Goal: Contribute content: Add original content to the website for others to see

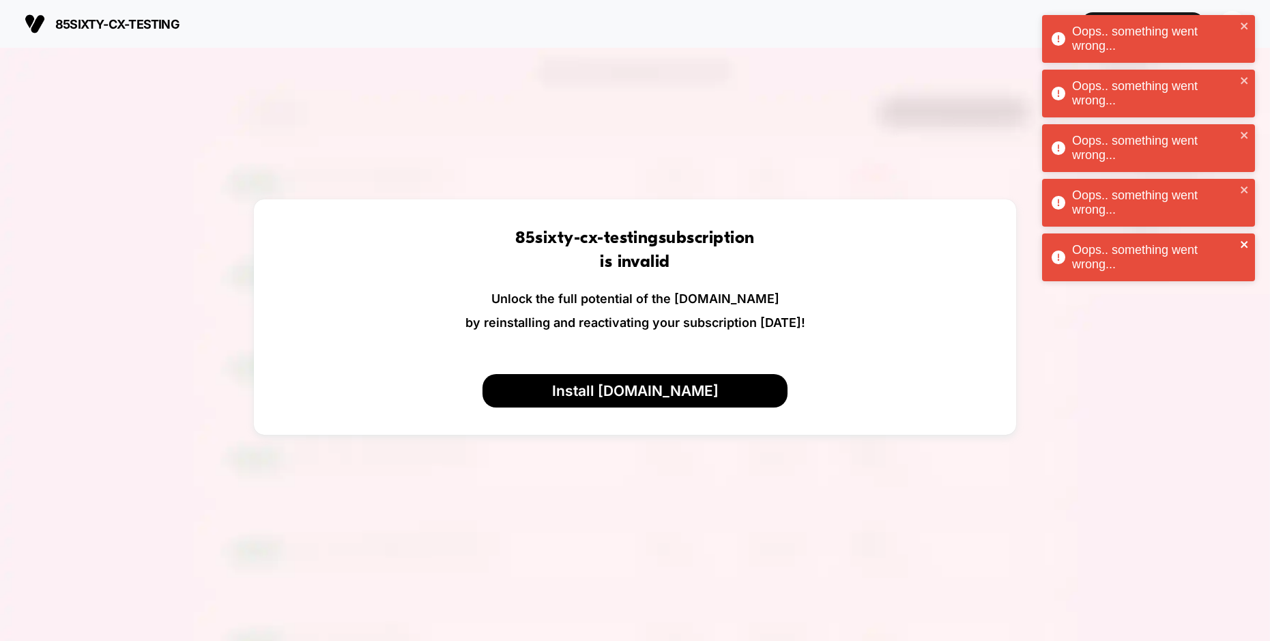
click at [1245, 243] on icon "close" at bounding box center [1243, 244] width 7 height 7
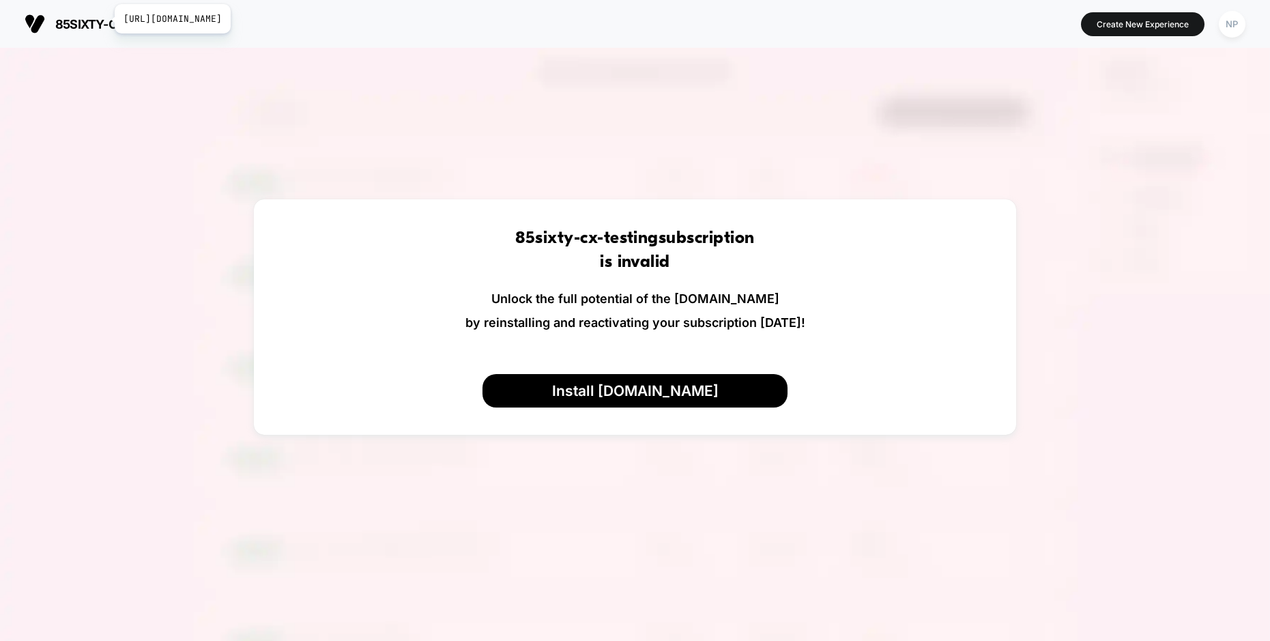
click at [106, 19] on span "85sixty-cx-testing" at bounding box center [117, 24] width 124 height 14
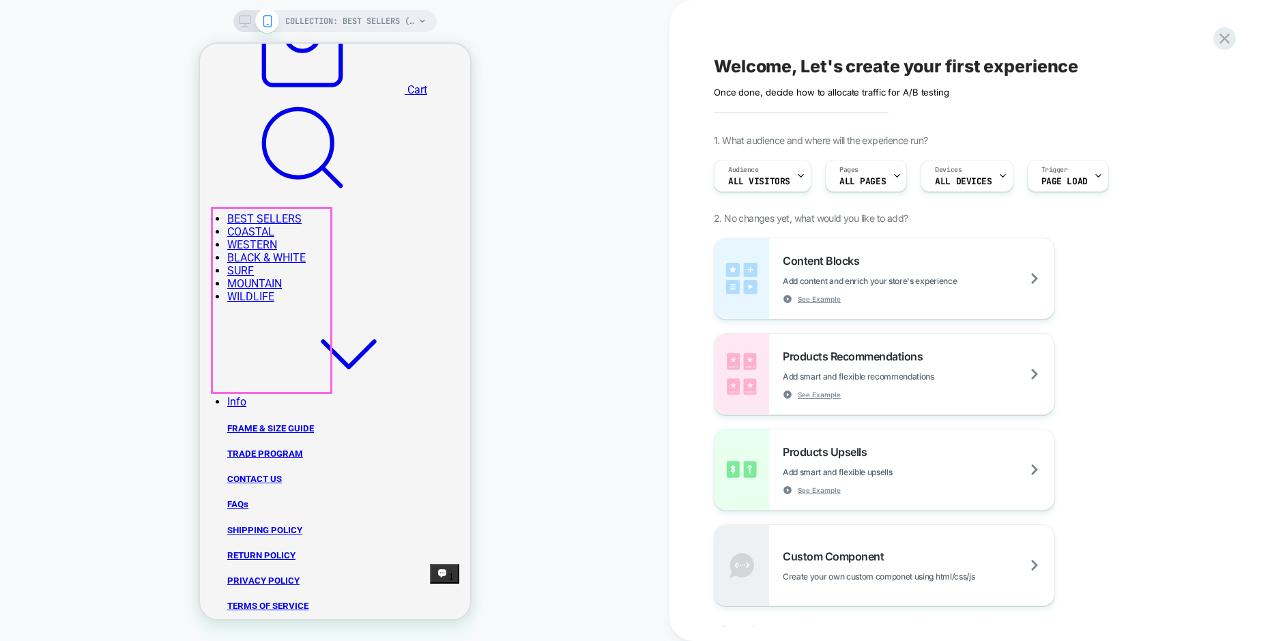
scroll to position [500, 0]
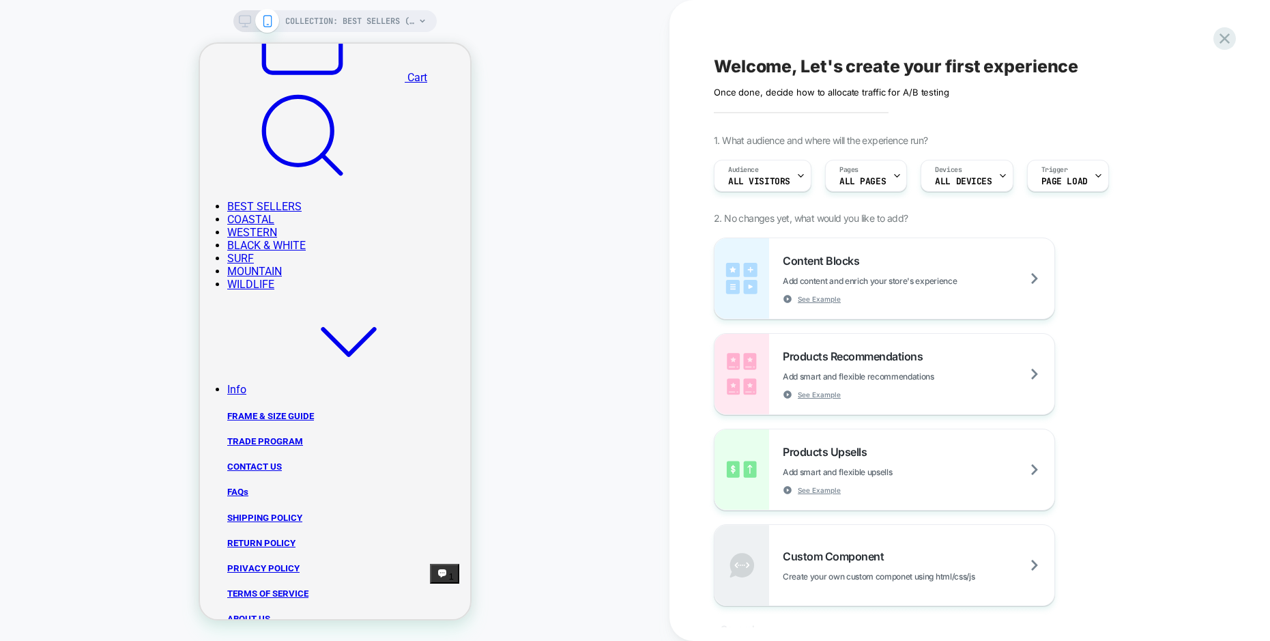
click at [536, 250] on div "COLLECTION: BEST SELLERS (Category) COLLECTION: BEST SELLERS (Category)" at bounding box center [334, 320] width 669 height 613
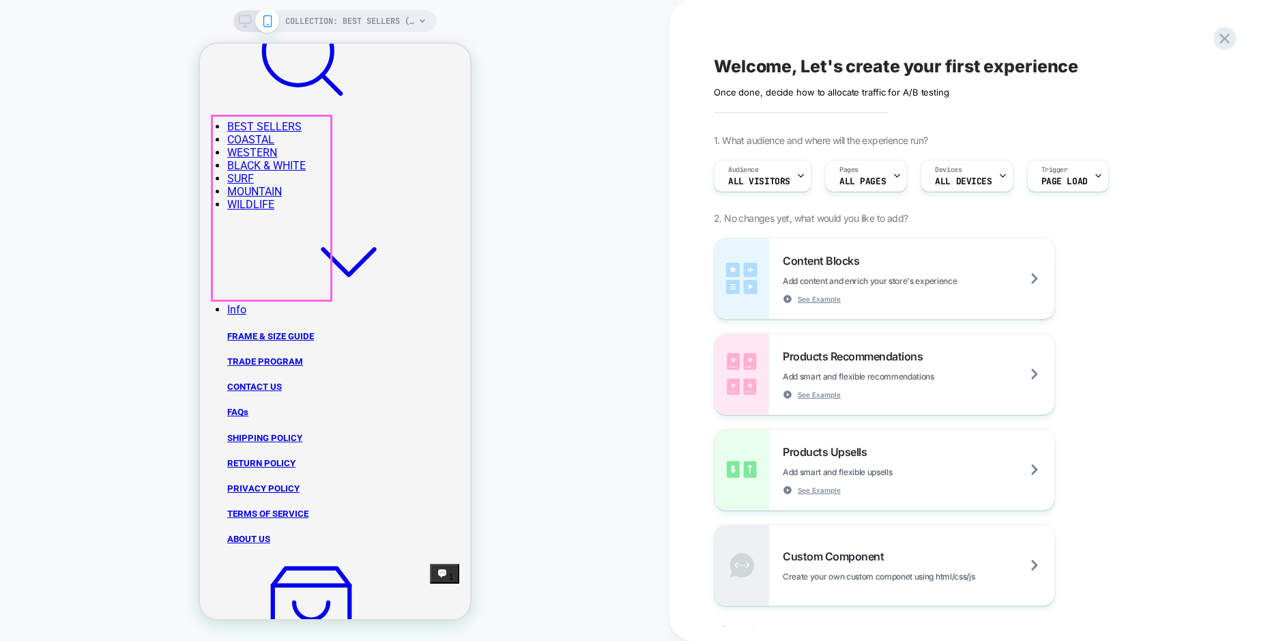
scroll to position [582, 0]
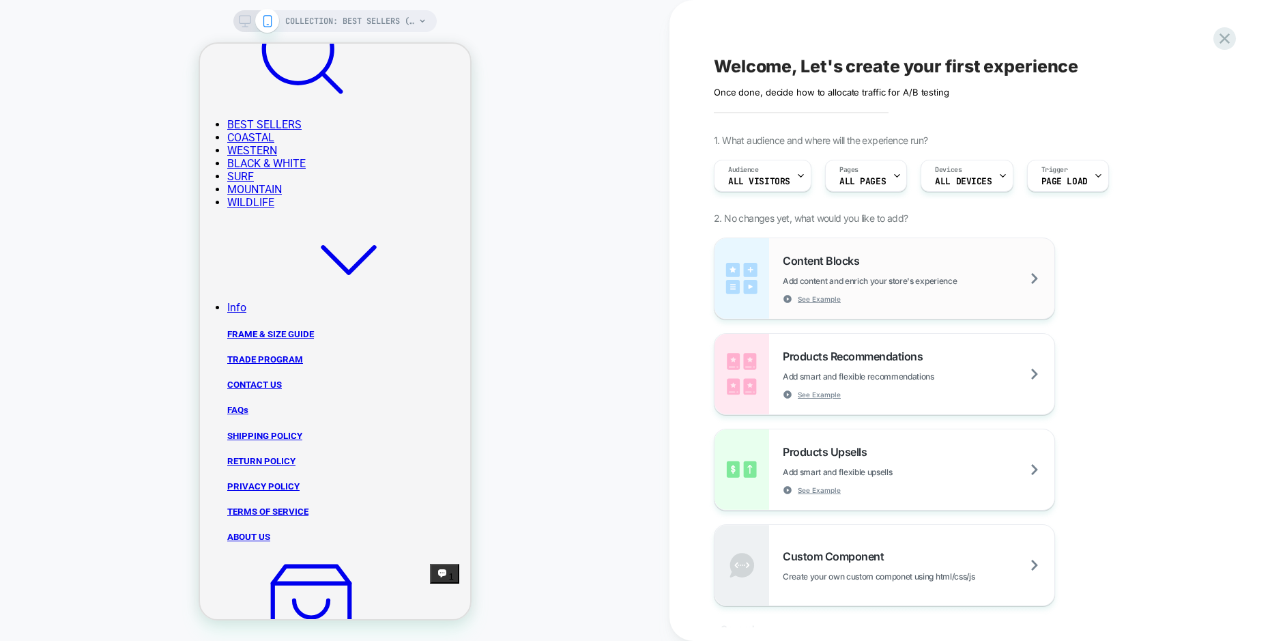
click at [973, 286] on div "Content Blocks Add content and enrich your store's experience See Example" at bounding box center [919, 279] width 272 height 50
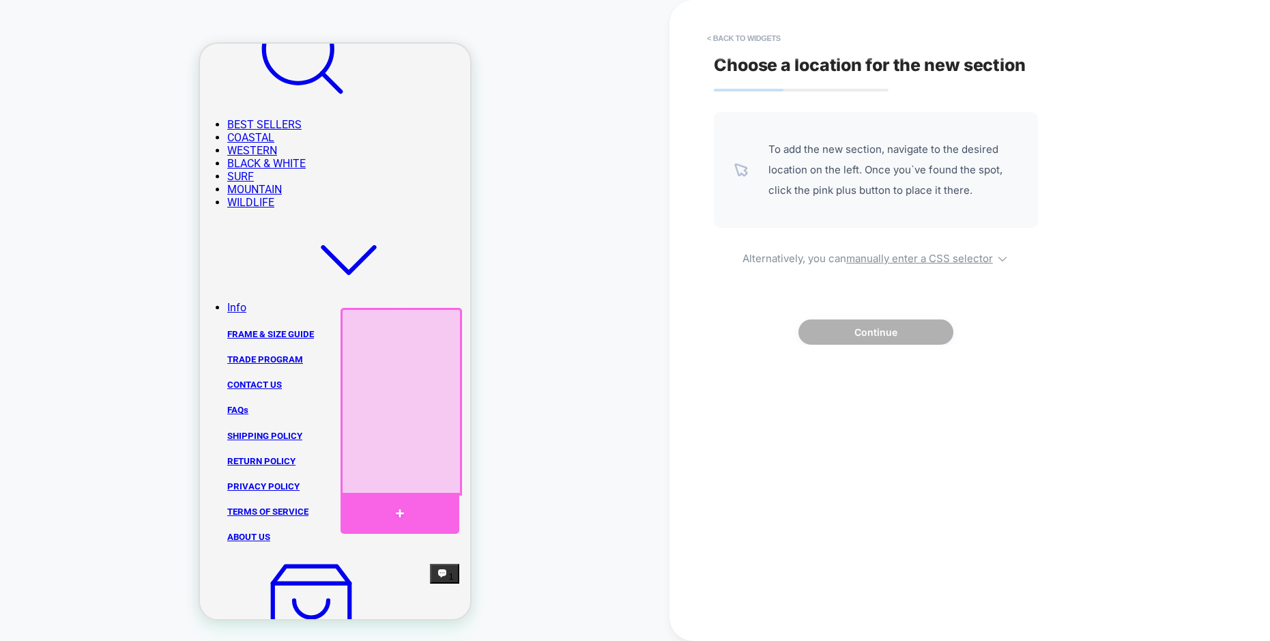
click at [398, 503] on div at bounding box center [399, 513] width 119 height 41
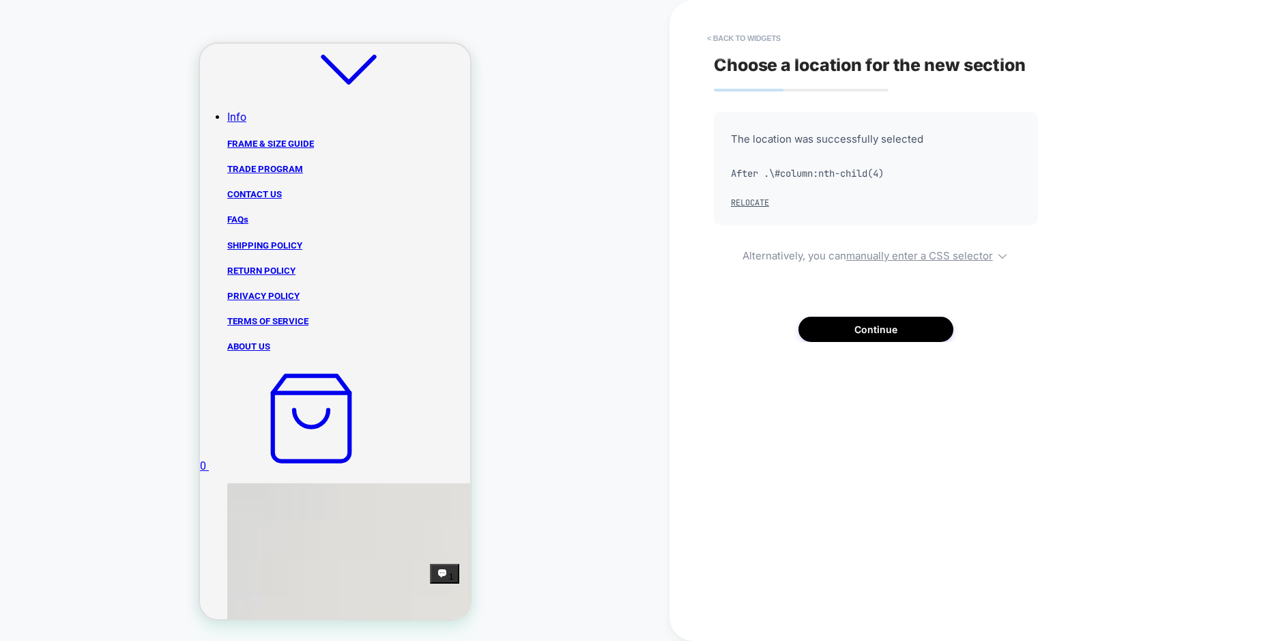
scroll to position [785, 0]
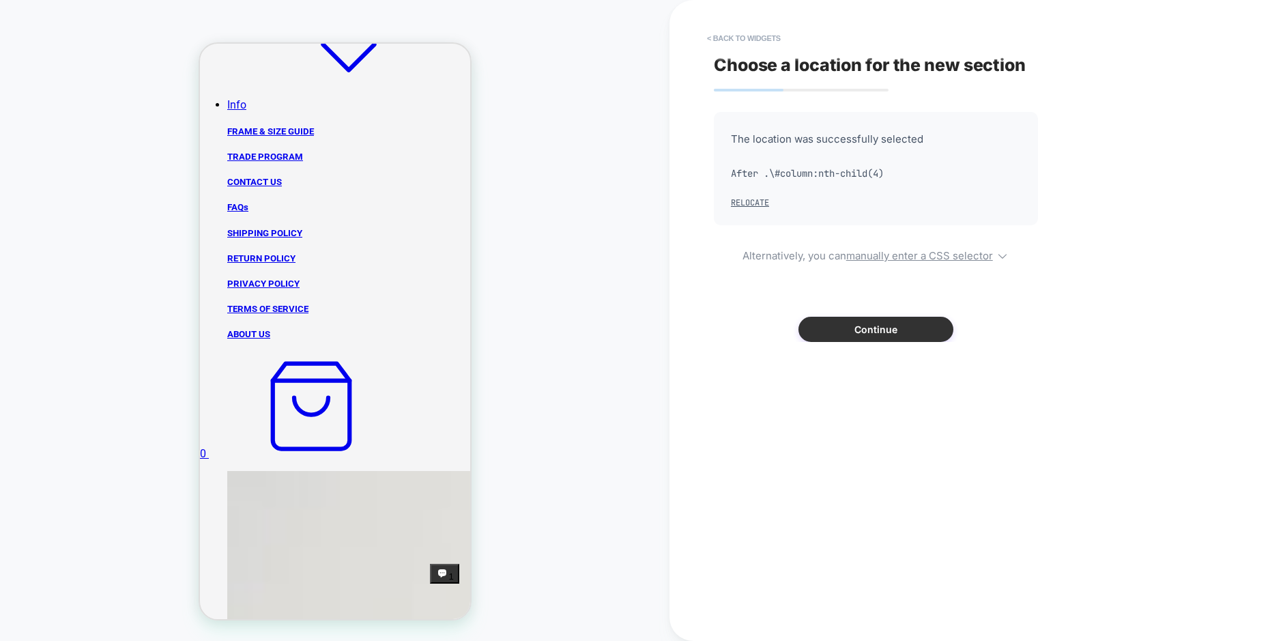
click at [870, 339] on button "Continue" at bounding box center [875, 329] width 155 height 25
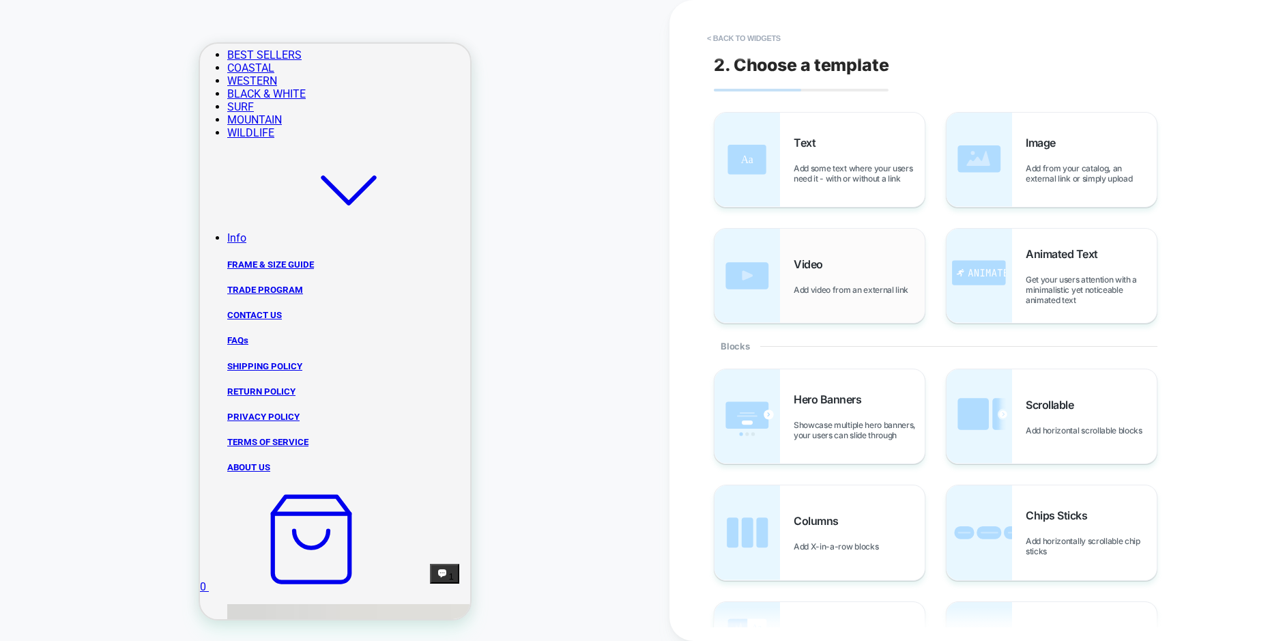
scroll to position [651, 0]
click at [1049, 158] on div "Image Add from your catalog, an external link or simply upload" at bounding box center [1090, 160] width 131 height 48
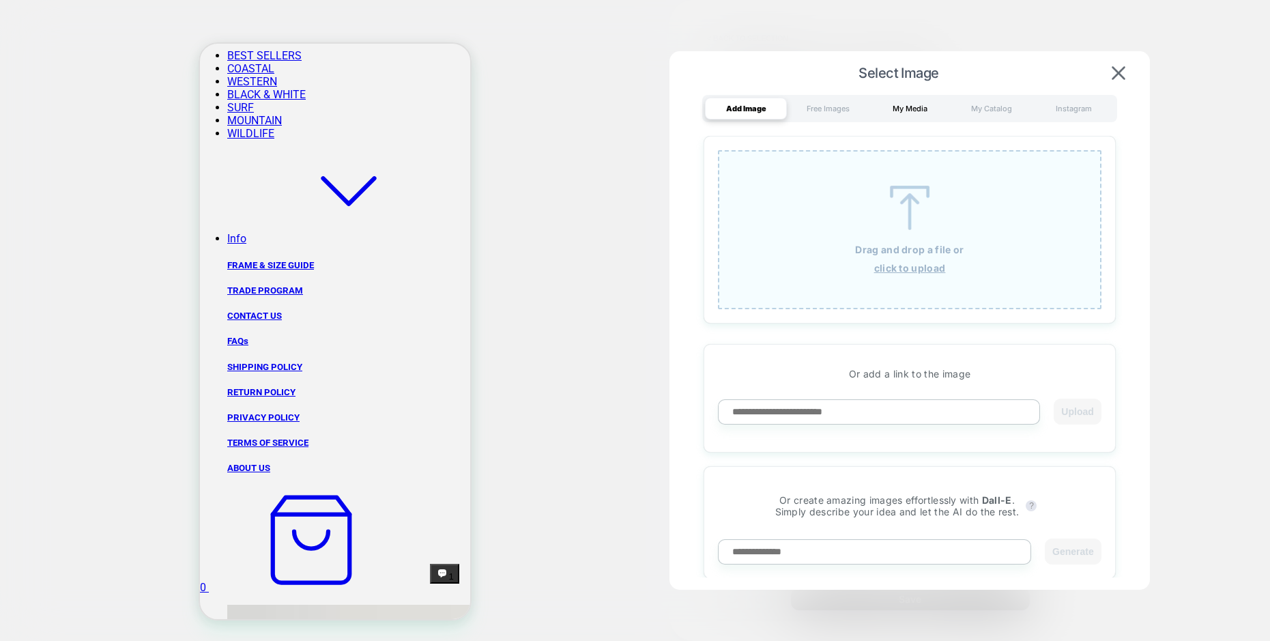
click at [897, 108] on div "My Media" at bounding box center [910, 109] width 82 height 22
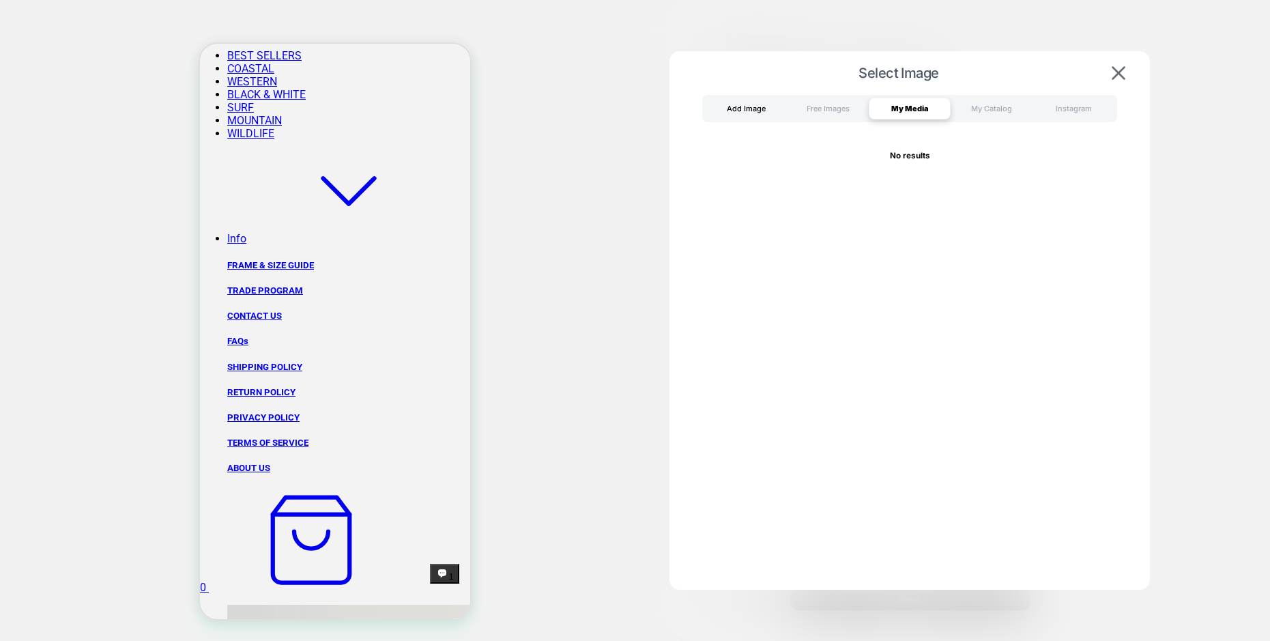
click at [774, 104] on div "Add Image" at bounding box center [746, 109] width 82 height 22
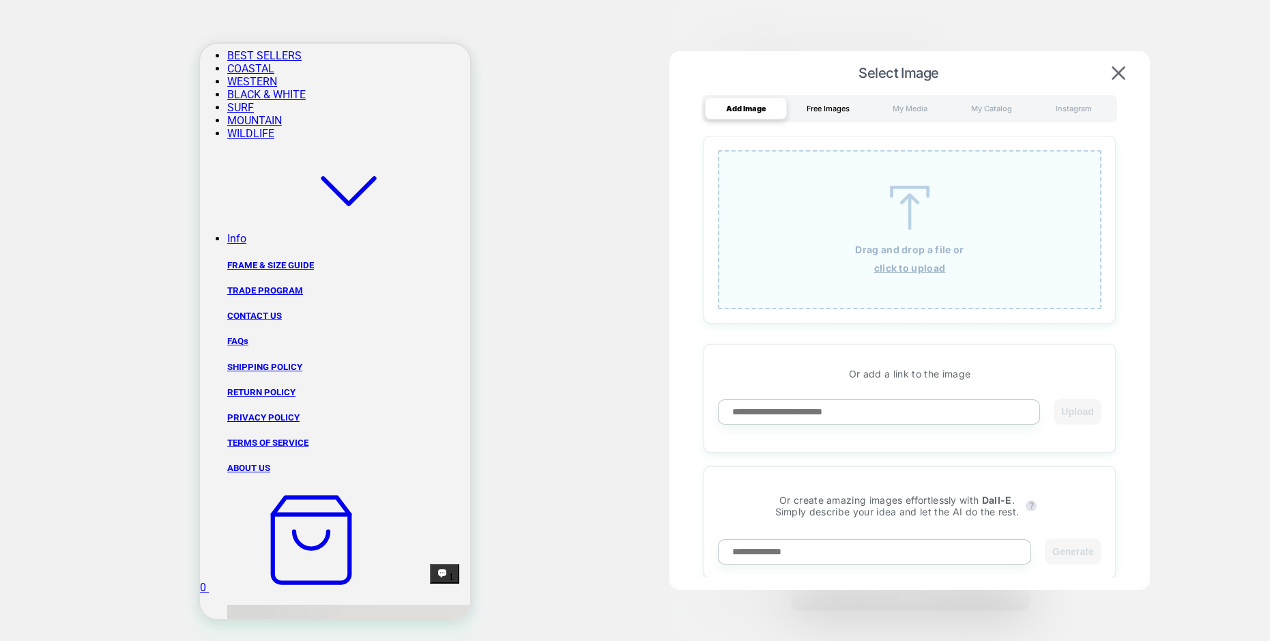
click at [823, 107] on div "Free Images" at bounding box center [828, 109] width 82 height 22
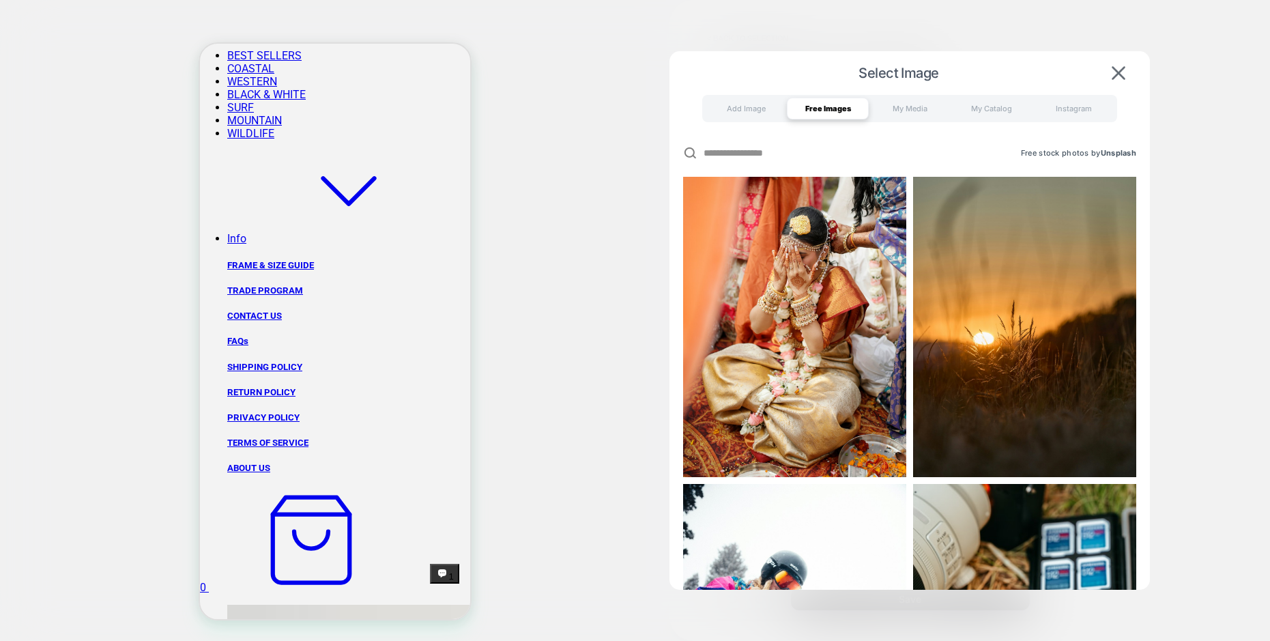
scroll to position [547, 0]
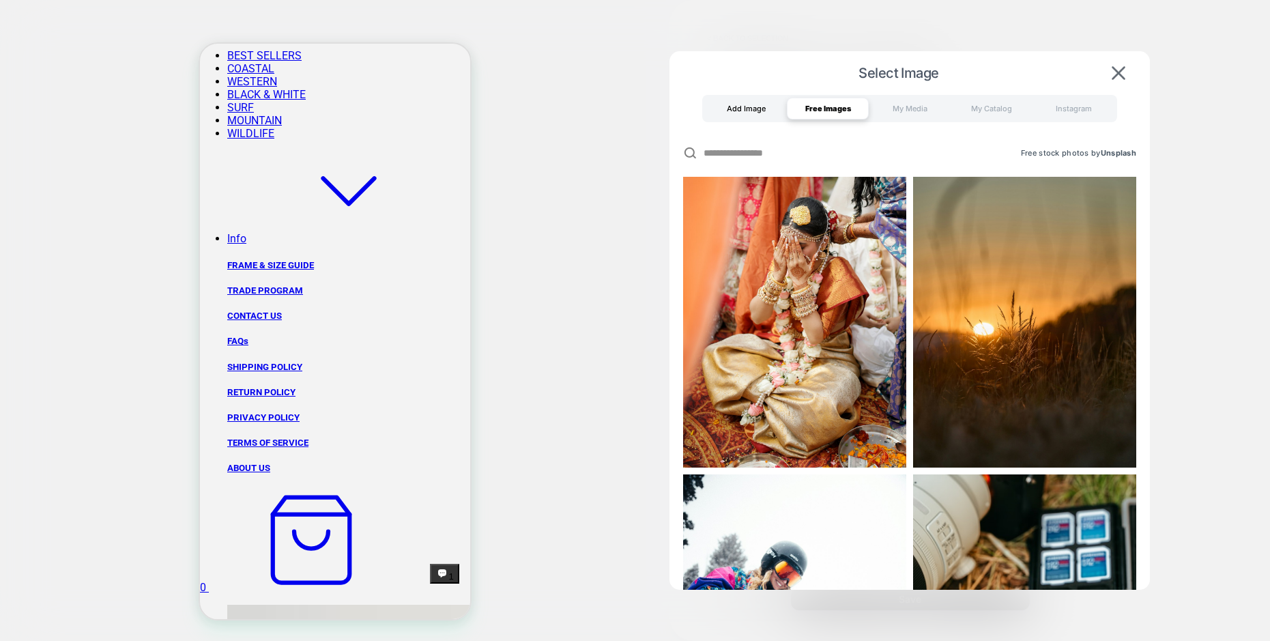
click at [732, 109] on div "Add Image" at bounding box center [746, 109] width 82 height 22
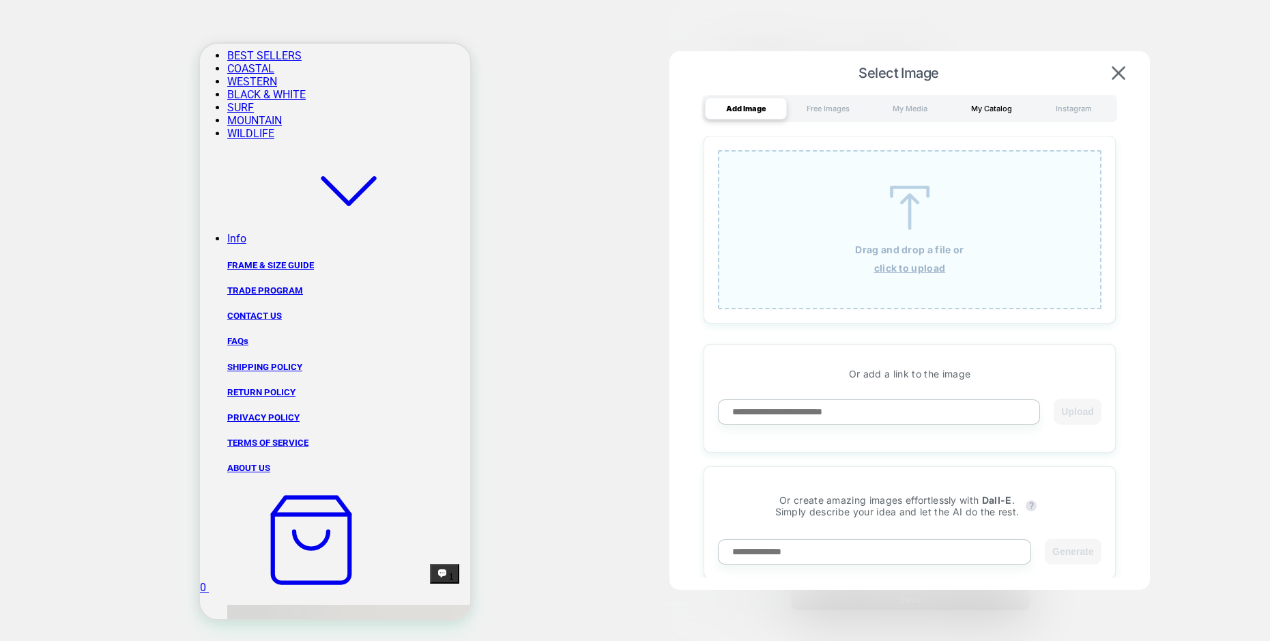
click at [995, 99] on div "My Catalog" at bounding box center [991, 109] width 82 height 22
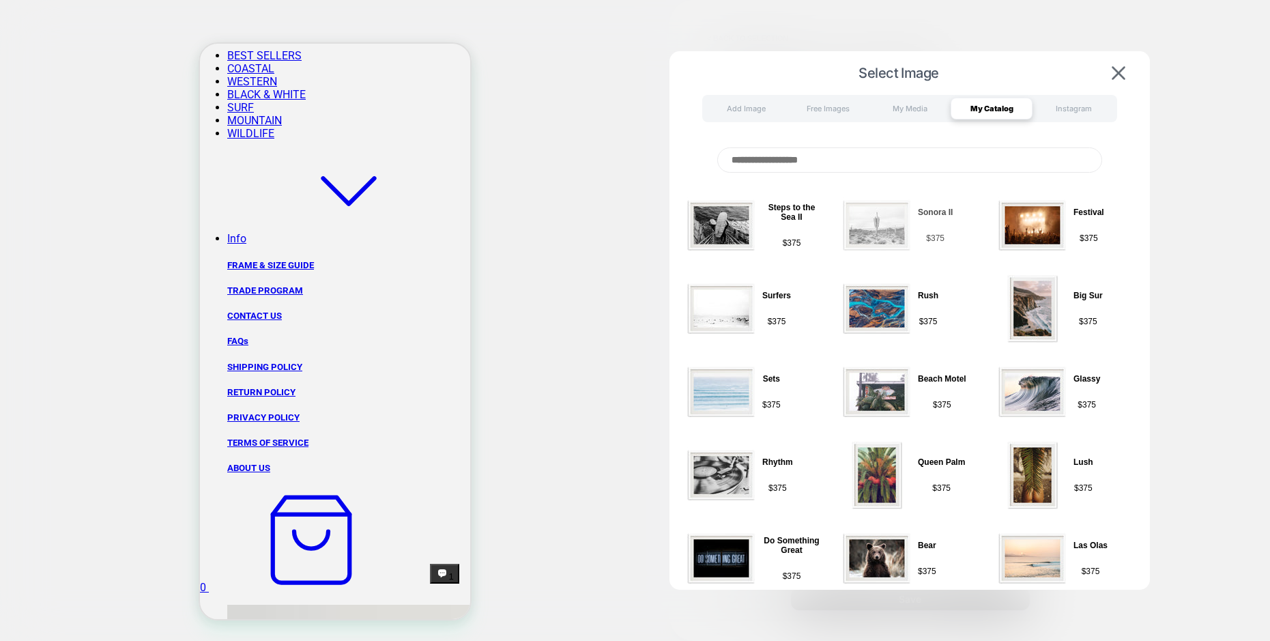
click at [877, 213] on img at bounding box center [877, 225] width 68 height 68
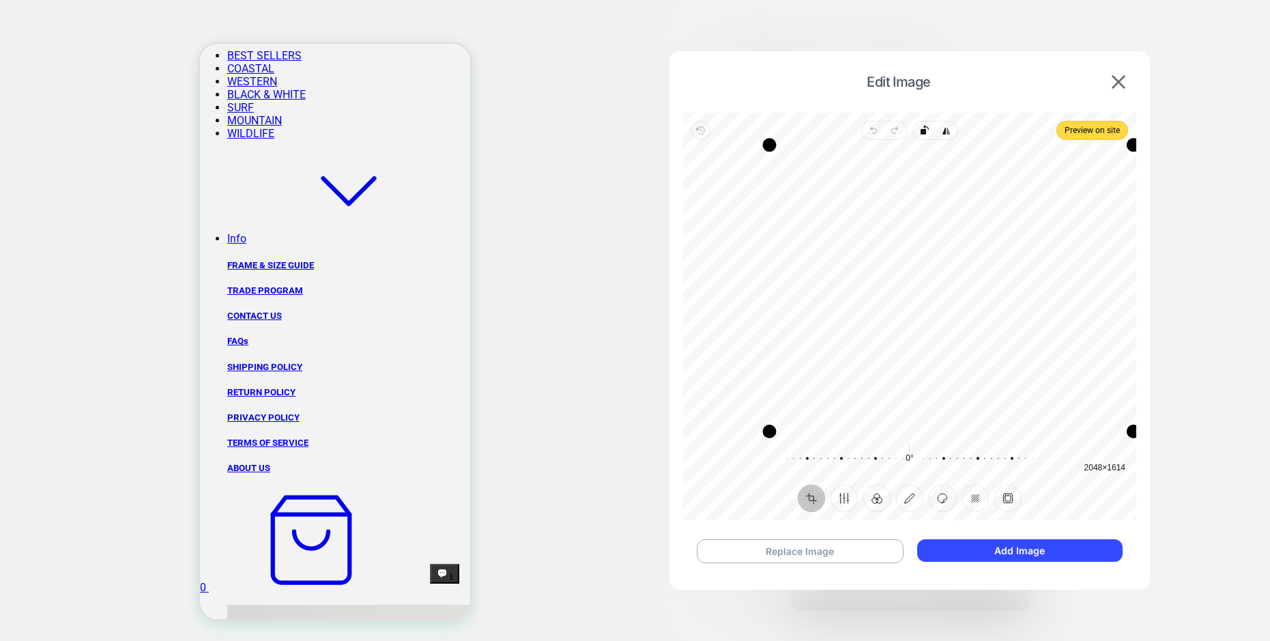
drag, startPoint x: 1045, startPoint y: 148, endPoint x: 1217, endPoint y: 105, distance: 177.2
click at [937, 181] on div "Edit Image Revert Undo Redo Rotate left Flip horizontal Preview on site Crop Fi…" at bounding box center [869, 191] width 135 height 20
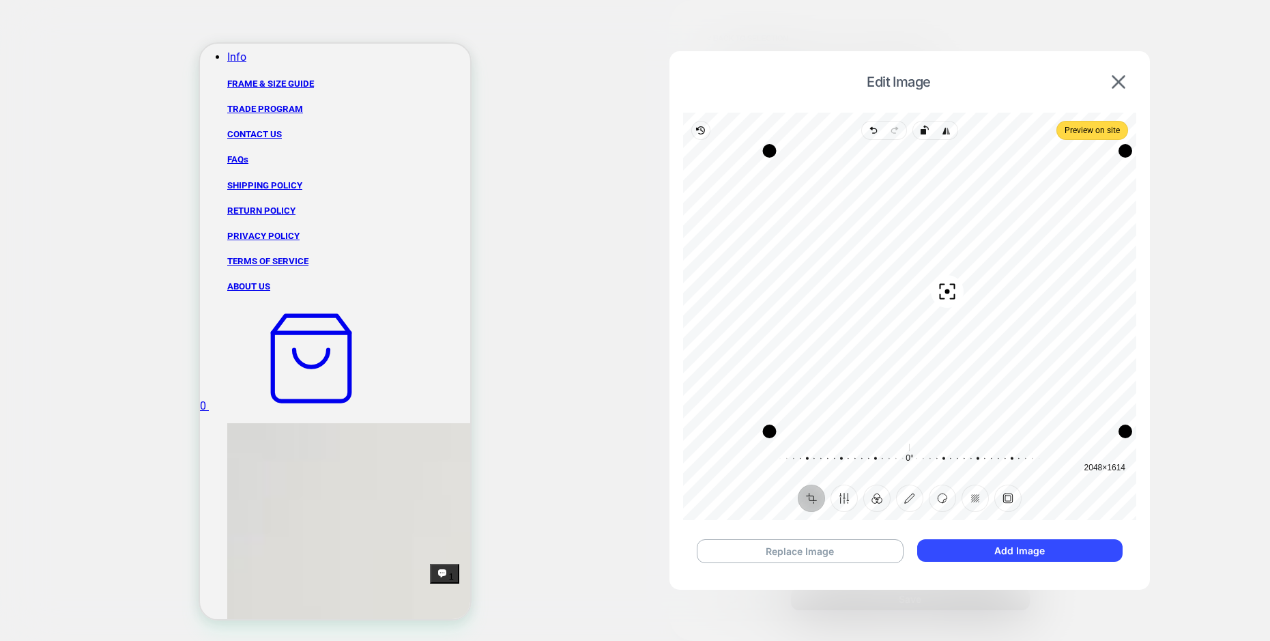
scroll to position [841, 0]
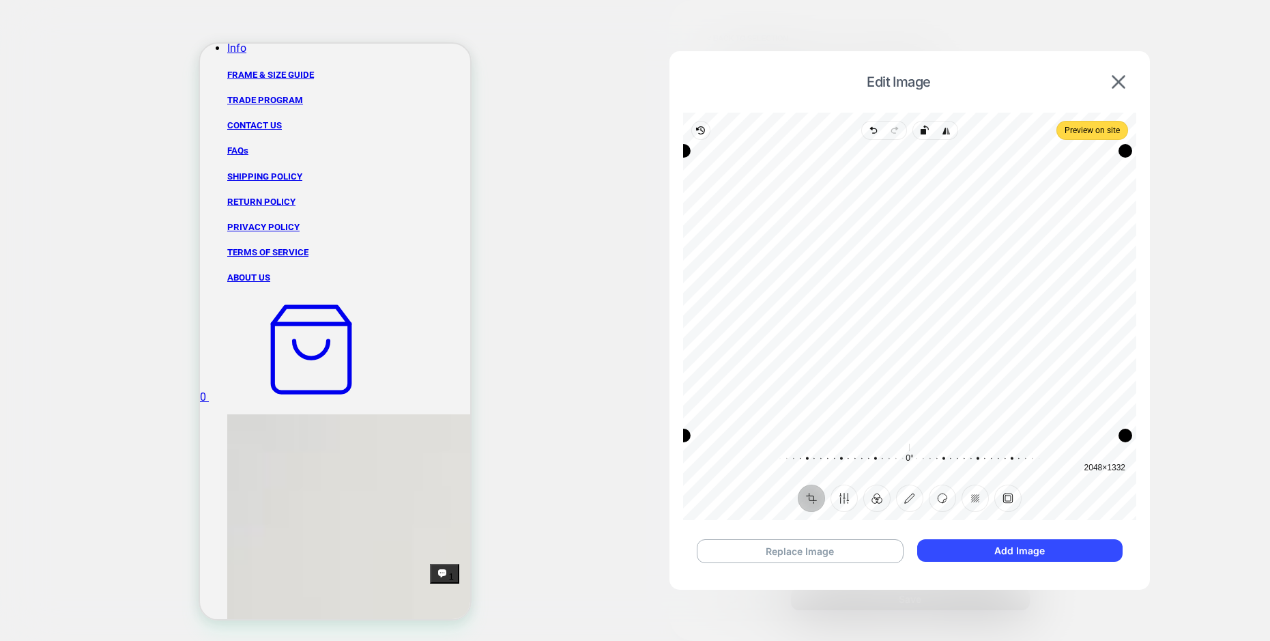
drag, startPoint x: 763, startPoint y: 428, endPoint x: 472, endPoint y: 449, distance: 292.1
click at [802, 201] on div "Edit Image Revert Undo Redo Rotate left Flip horizontal Preview on site Crop Fi…" at bounding box center [869, 191] width 135 height 20
drag, startPoint x: 686, startPoint y: 431, endPoint x: 579, endPoint y: 636, distance: 231.6
click at [802, 201] on div "Edit Image Revert Undo Redo Rotate left Flip horizontal Preview on site Crop Fi…" at bounding box center [869, 191] width 135 height 20
drag, startPoint x: 1130, startPoint y: 152, endPoint x: 1138, endPoint y: 66, distance: 87.0
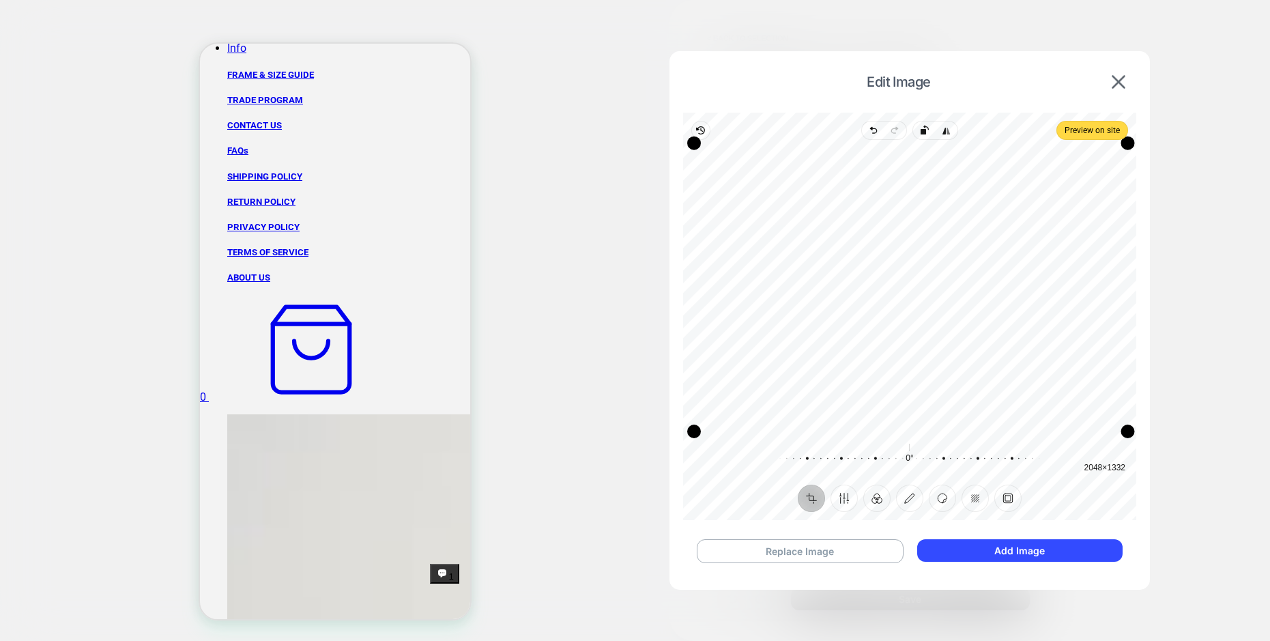
click at [1138, 66] on div "Edit Image Revert Undo Redo Rotate left Flip horizontal Preview on site Crop Fi…" at bounding box center [909, 316] width 480 height 530
click at [1089, 132] on span "Preview on site" at bounding box center [1091, 130] width 55 height 16
click at [1096, 555] on button "Add Image" at bounding box center [1019, 550] width 205 height 23
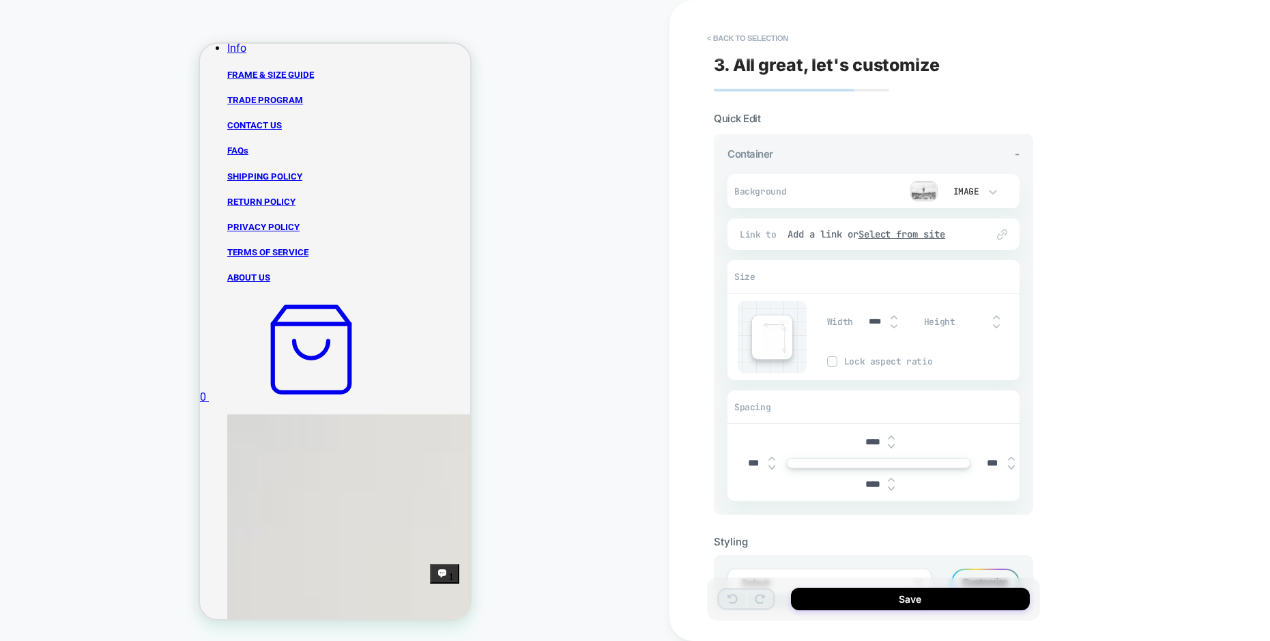
click at [896, 323] on div "****" at bounding box center [881, 322] width 42 height 28
click at [896, 323] on img at bounding box center [893, 325] width 7 height 5
click at [895, 312] on div "***" at bounding box center [881, 322] width 42 height 28
click at [893, 315] on img at bounding box center [893, 317] width 7 height 5
type input "****"
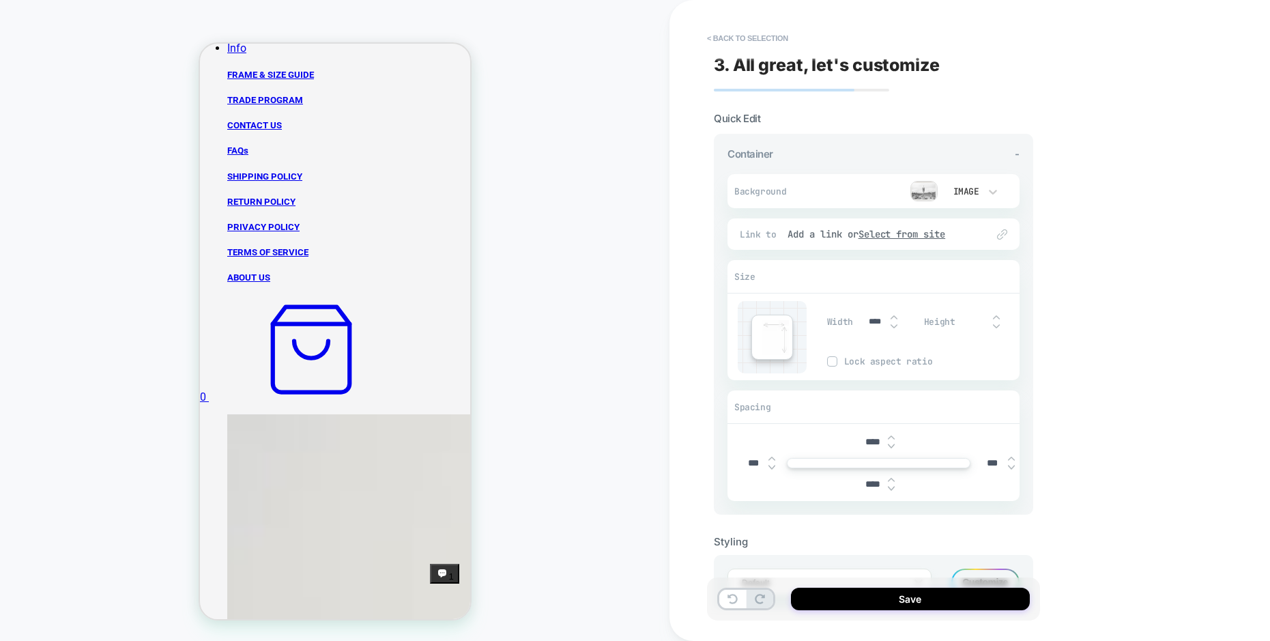
click at [746, 150] on span "Container" at bounding box center [750, 153] width 46 height 13
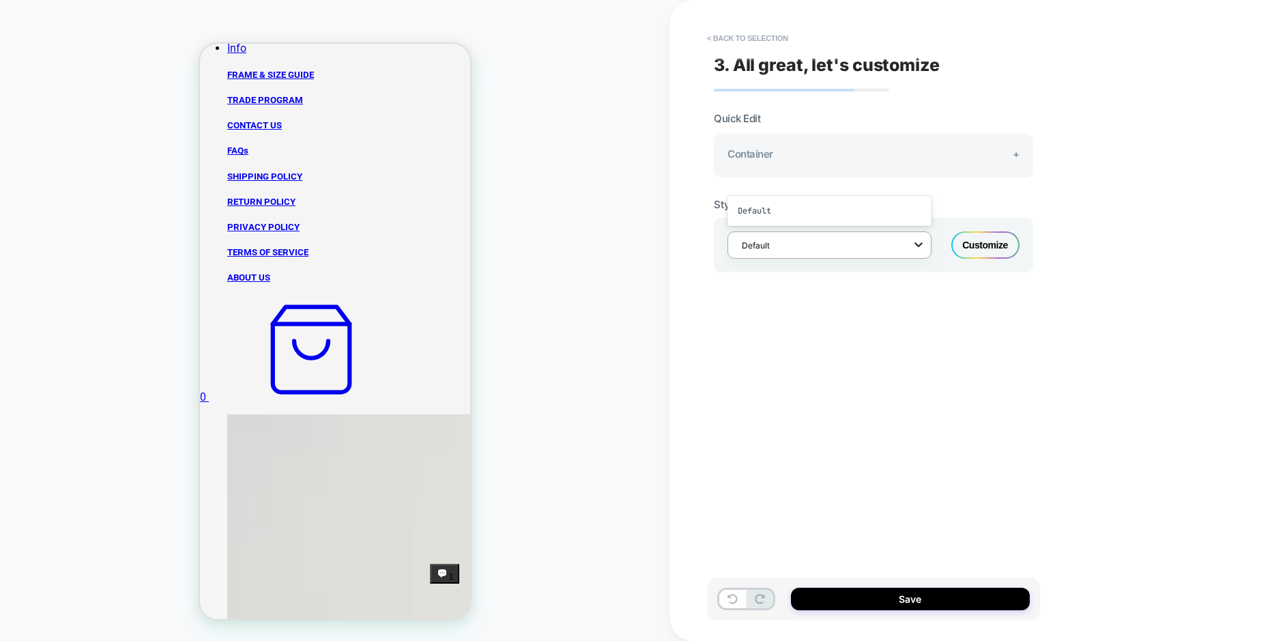
click at [914, 240] on icon at bounding box center [919, 244] width 14 height 14
drag, startPoint x: 841, startPoint y: 289, endPoint x: 913, endPoint y: 267, distance: 75.1
click at [841, 289] on div "Quick Edit Container + Background Image Fit Contain Position Center Fit Cover P…" at bounding box center [873, 202] width 319 height 181
click at [995, 235] on div "Customize" at bounding box center [985, 244] width 68 height 27
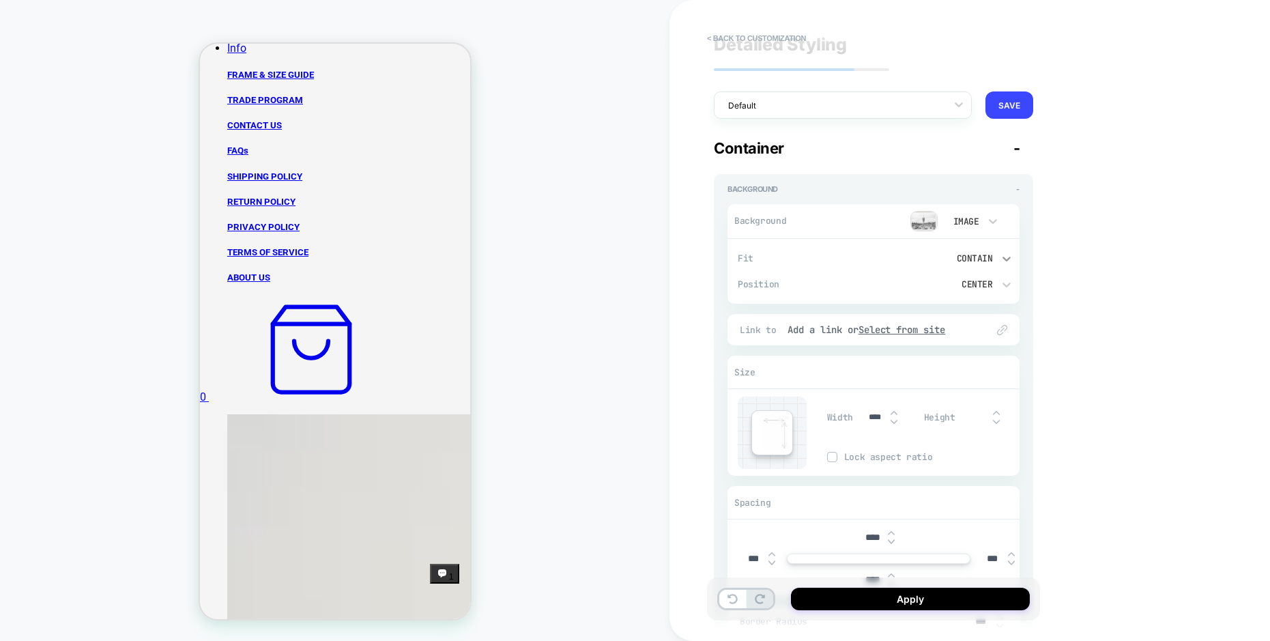
scroll to position [156, 0]
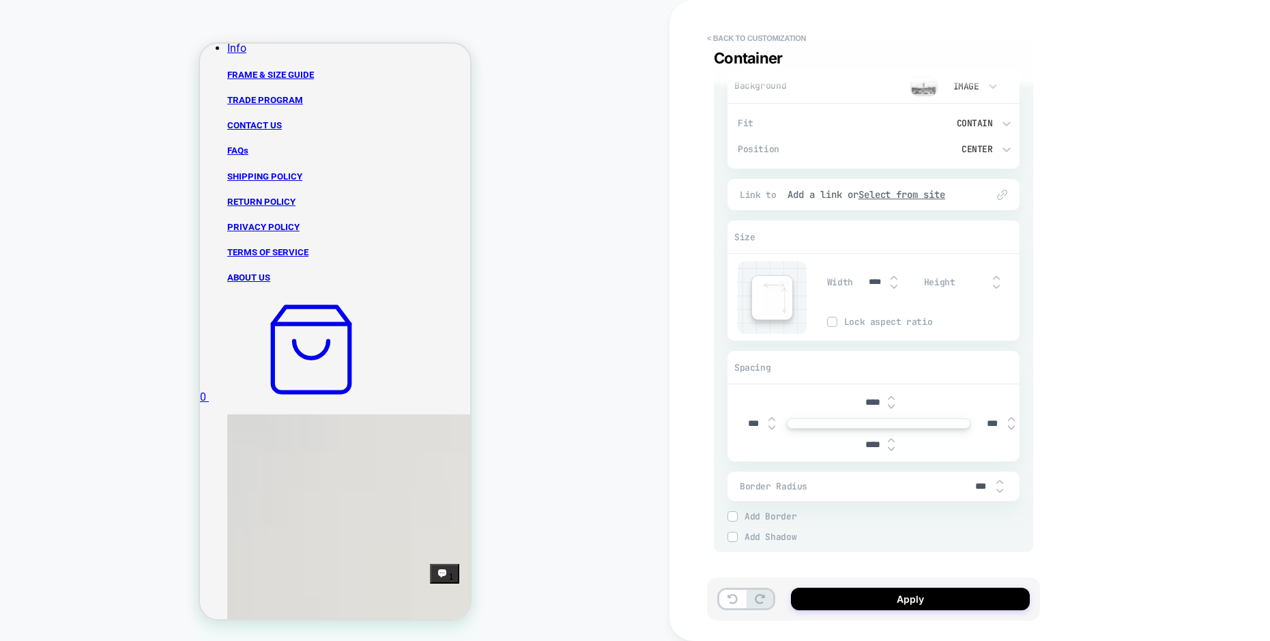
click at [884, 443] on input "****" at bounding box center [872, 445] width 31 height 12
click at [1010, 420] on img at bounding box center [1011, 418] width 7 height 5
click at [1013, 429] on img at bounding box center [1011, 427] width 7 height 5
type input "***"
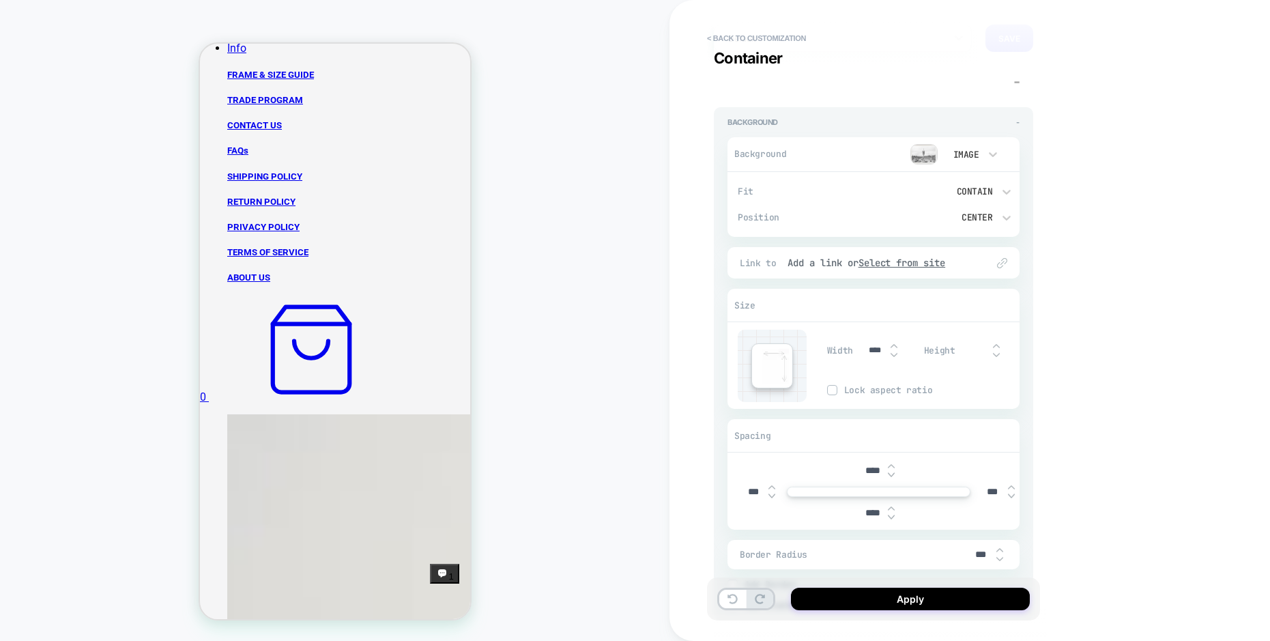
scroll to position [0, 0]
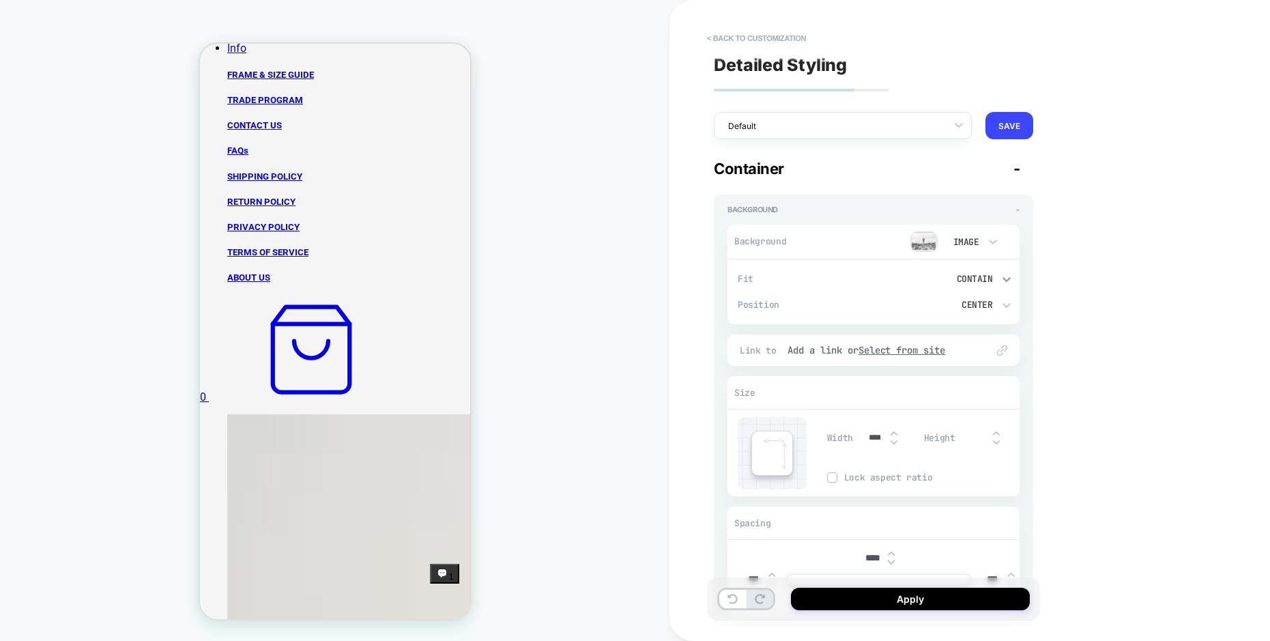
click at [1007, 280] on icon at bounding box center [1006, 279] width 8 height 5
click at [910, 368] on div "Cover" at bounding box center [949, 371] width 130 height 29
click at [983, 279] on div "Cover" at bounding box center [941, 279] width 101 height 12
click at [931, 343] on div "Contain" at bounding box center [949, 342] width 130 height 29
click at [1028, 360] on div "Background - Background Image Fit option Contain, selected. Select is focused ,…" at bounding box center [873, 450] width 319 height 513
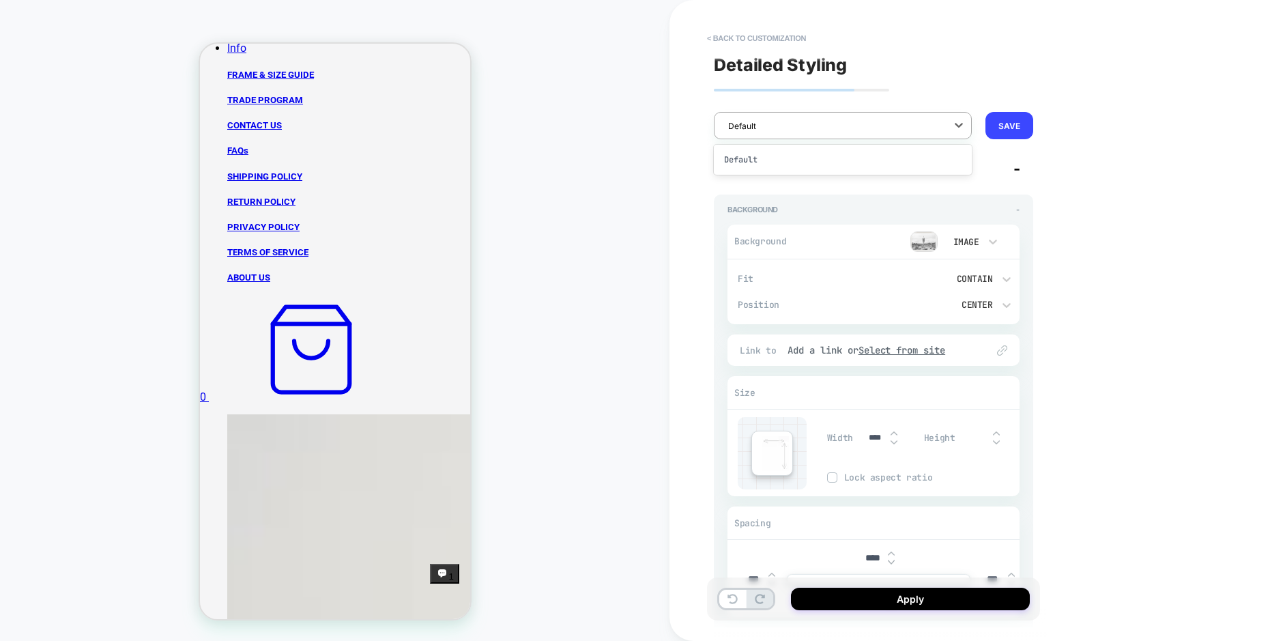
click at [932, 120] on div at bounding box center [834, 125] width 212 height 13
click at [742, 160] on div "Default" at bounding box center [843, 159] width 258 height 25
click at [682, 230] on div "< Back to customization Container Detailed Styling Default RENAME SAVE Containe…" at bounding box center [969, 320] width 600 height 641
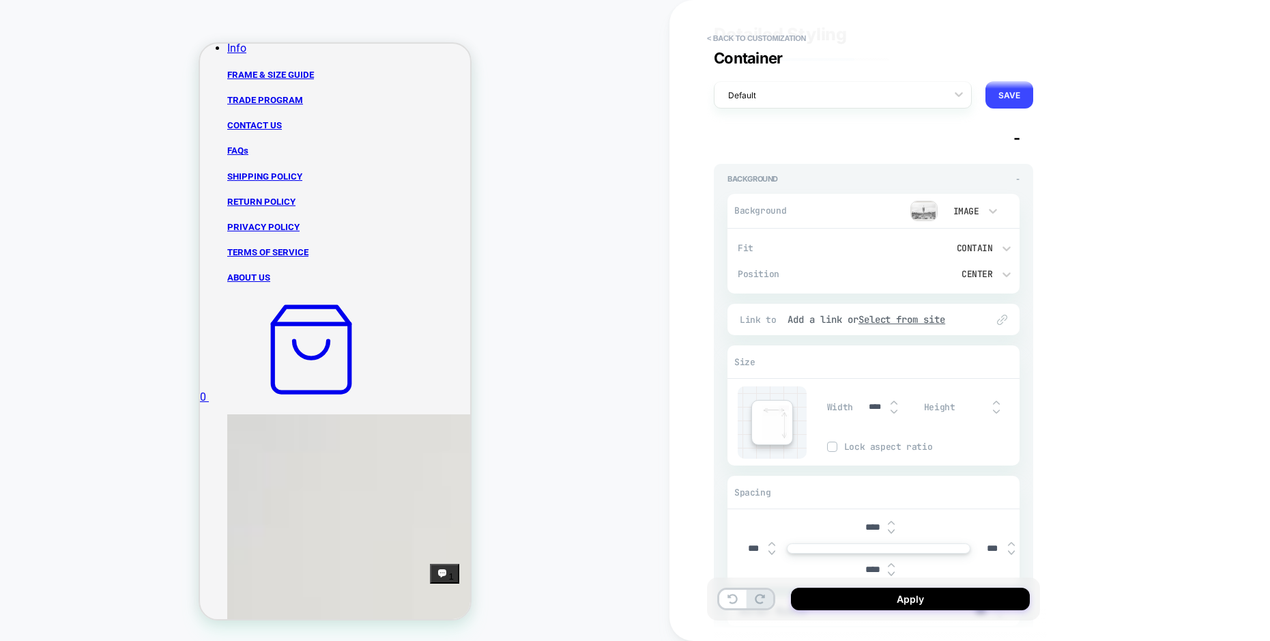
scroll to position [156, 0]
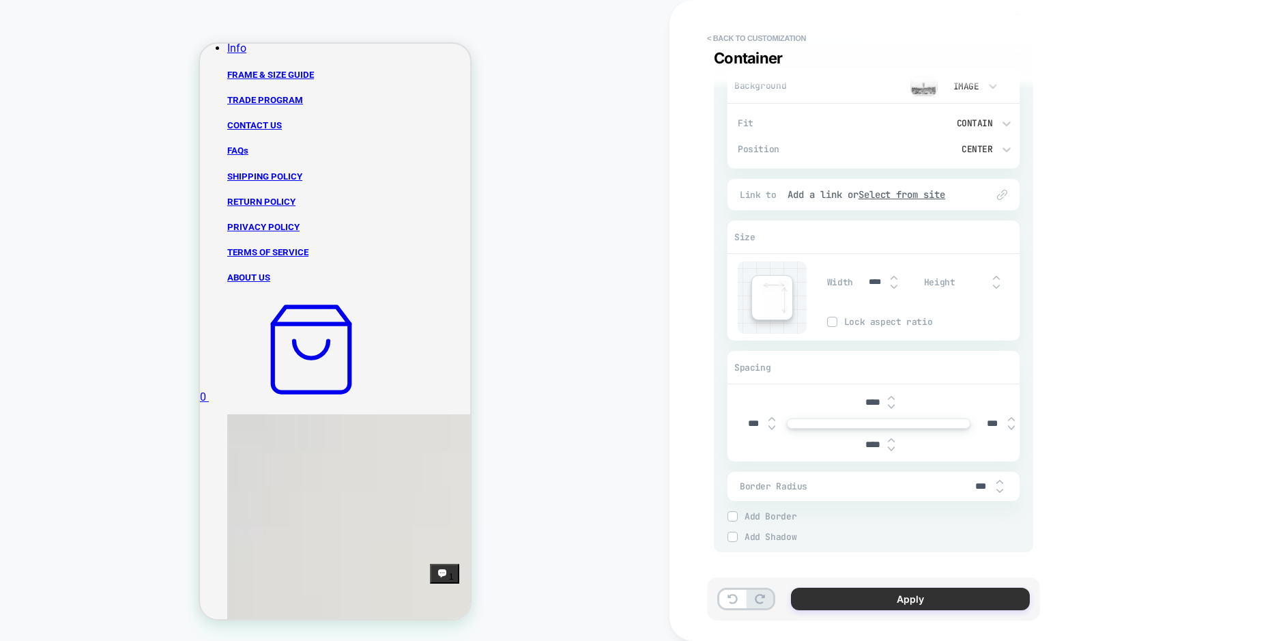
click at [886, 601] on button "Apply" at bounding box center [910, 598] width 239 height 23
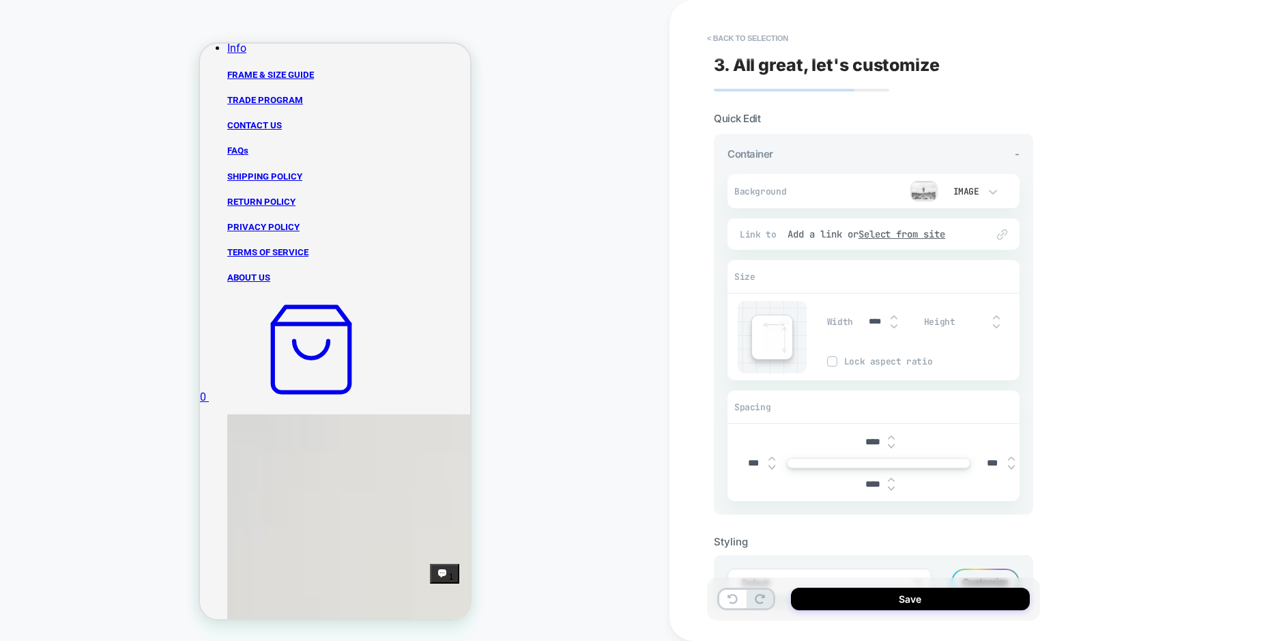
click at [733, 117] on span "Quick Edit" at bounding box center [737, 118] width 46 height 13
click at [720, 35] on button "< Back to selection" at bounding box center [747, 38] width 95 height 22
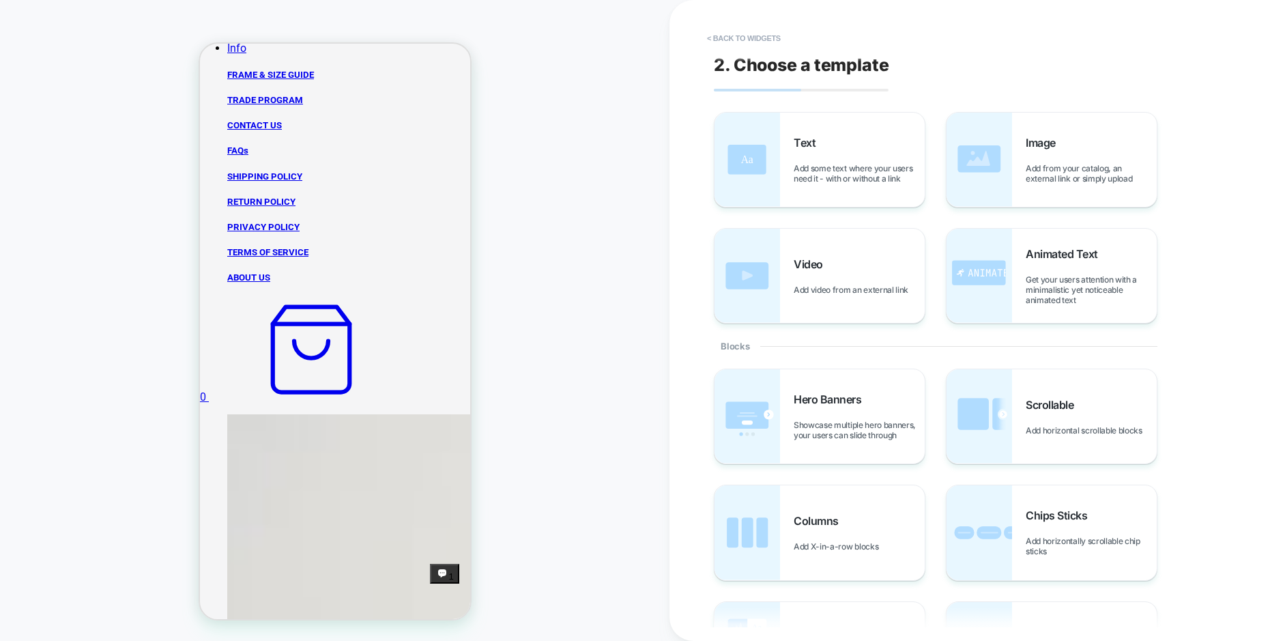
scroll to position [847, 0]
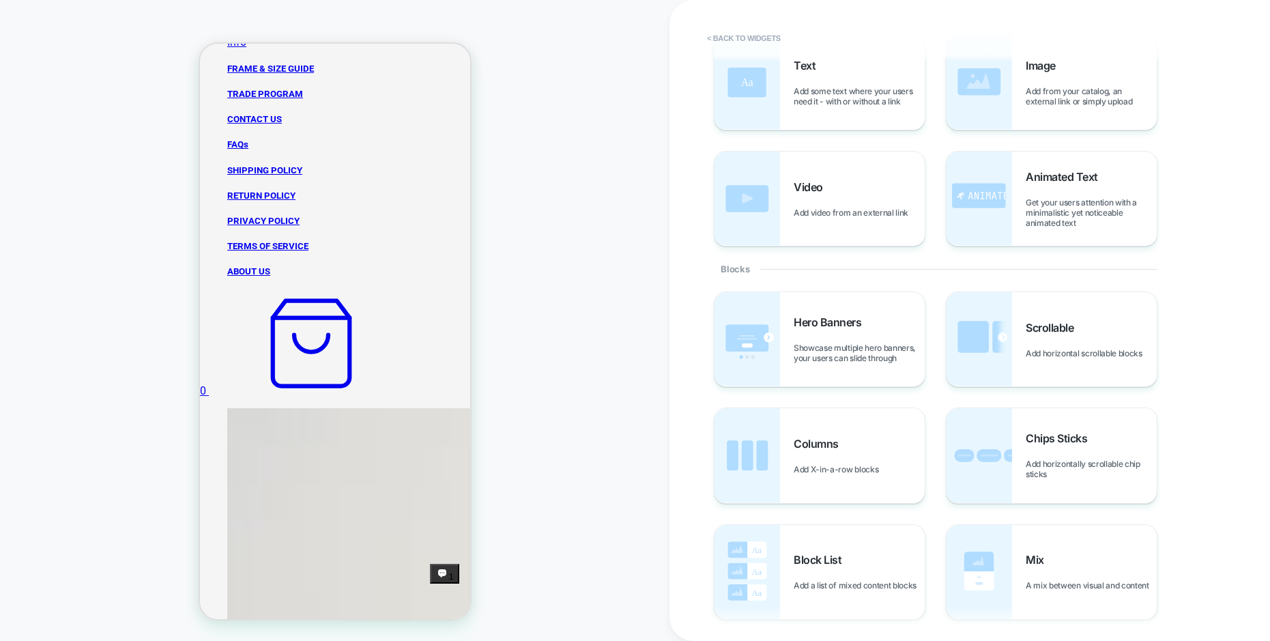
scroll to position [0, 0]
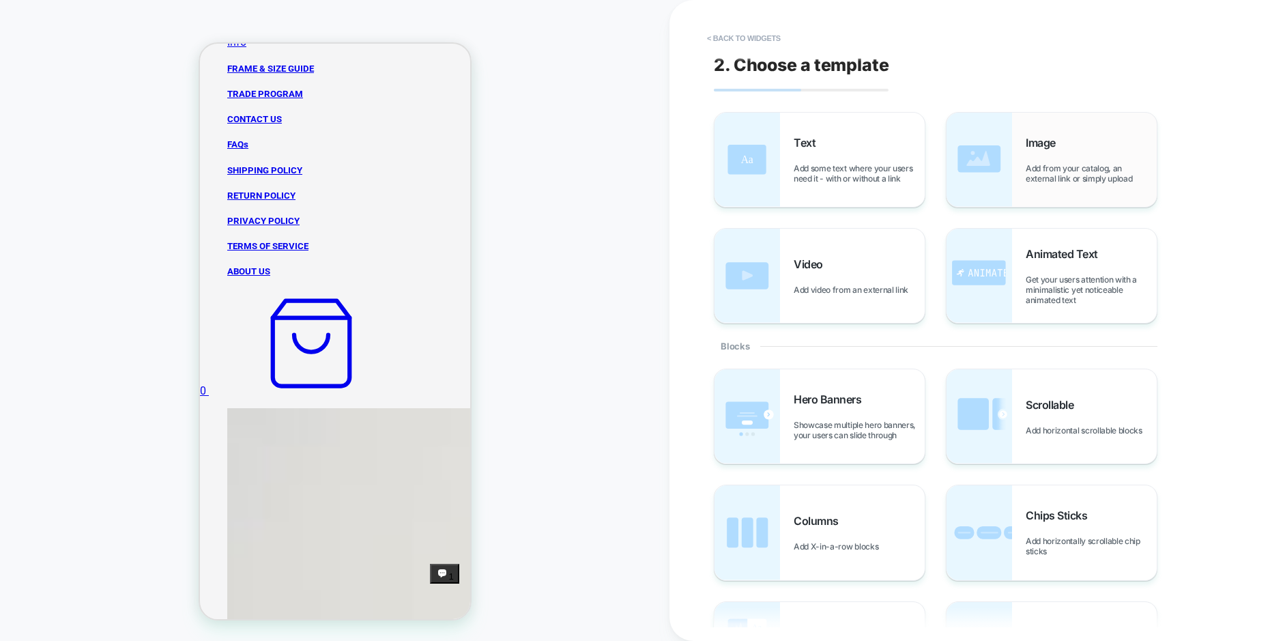
click at [1088, 139] on div "Image Add from your catalog, an external link or simply upload" at bounding box center [1090, 160] width 131 height 48
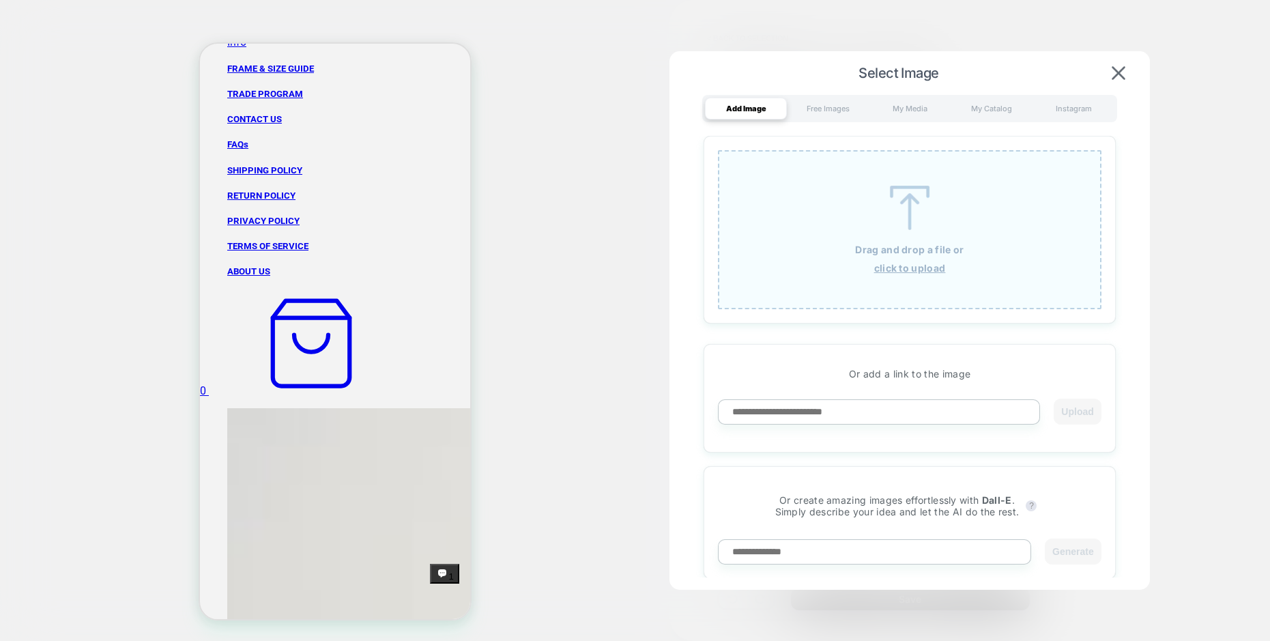
click at [1114, 61] on div "Select Image Add Image Free Images My Media My Catalog Instagram Drag and drop …" at bounding box center [909, 321] width 480 height 540
click at [904, 104] on div "My Media" at bounding box center [910, 109] width 82 height 22
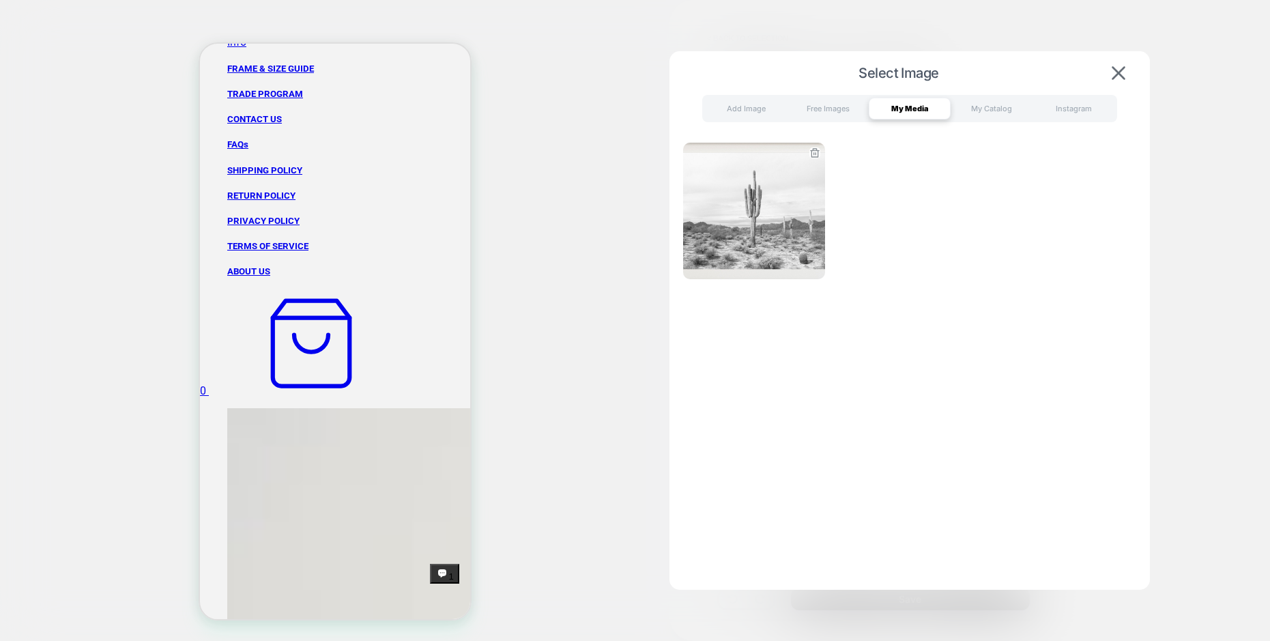
click at [759, 225] on img at bounding box center [754, 211] width 142 height 136
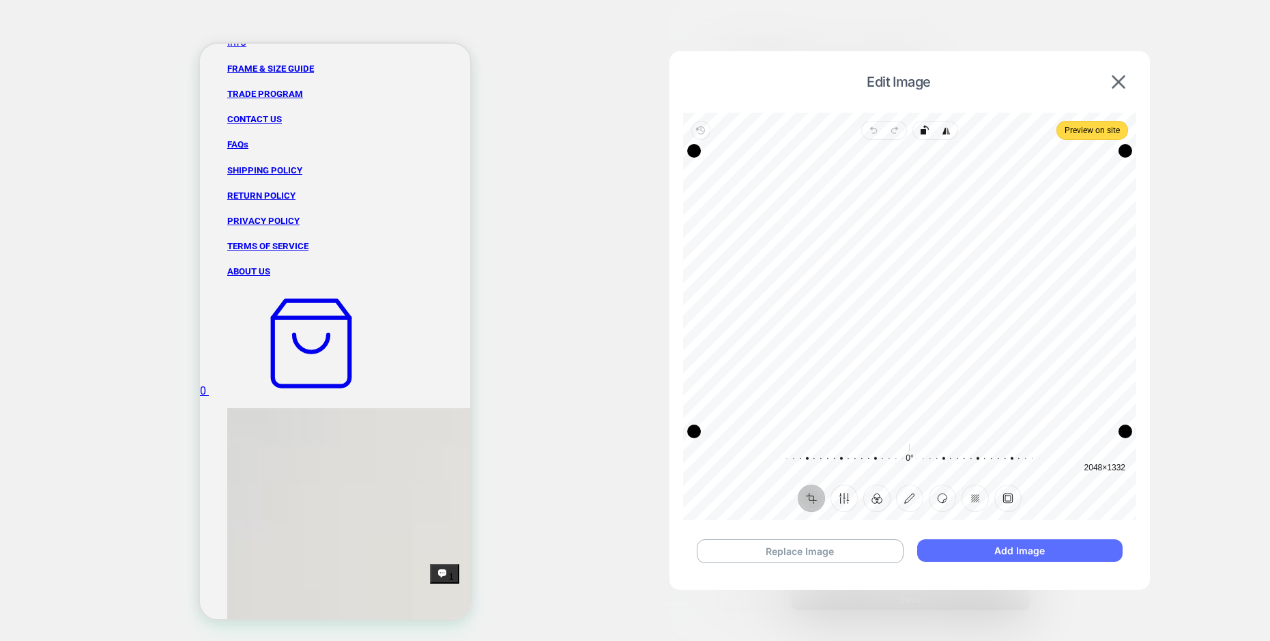
click at [1021, 544] on button "Add Image" at bounding box center [1019, 550] width 205 height 23
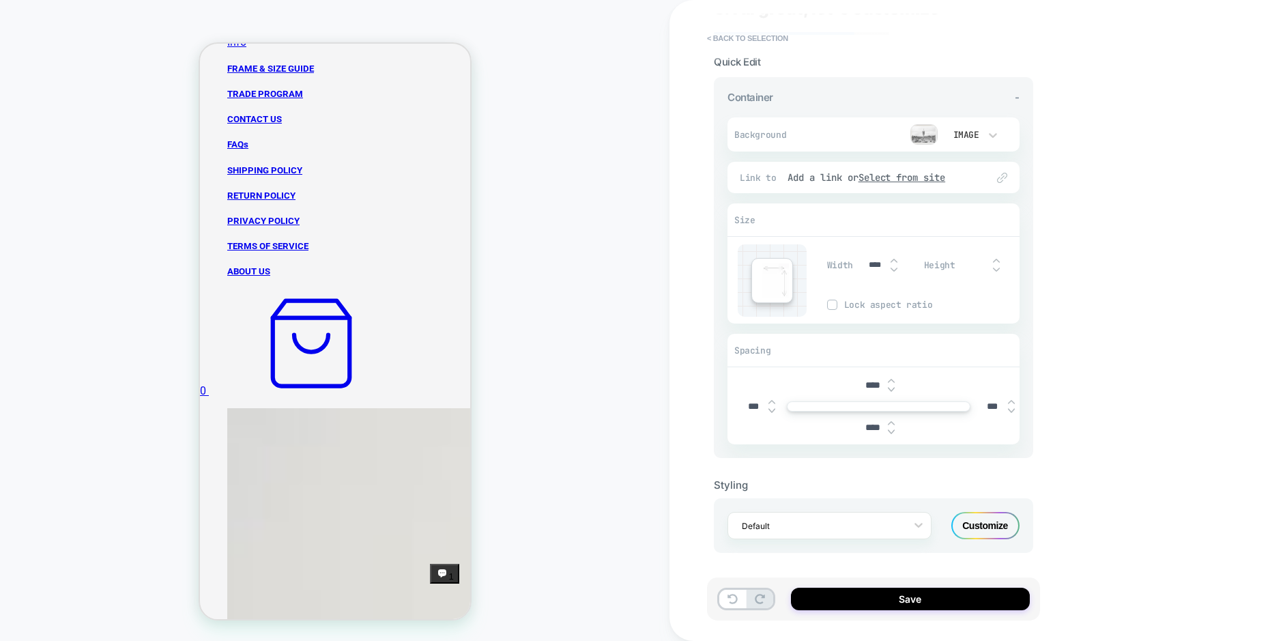
scroll to position [57, 0]
click at [973, 523] on div "Customize" at bounding box center [985, 524] width 68 height 27
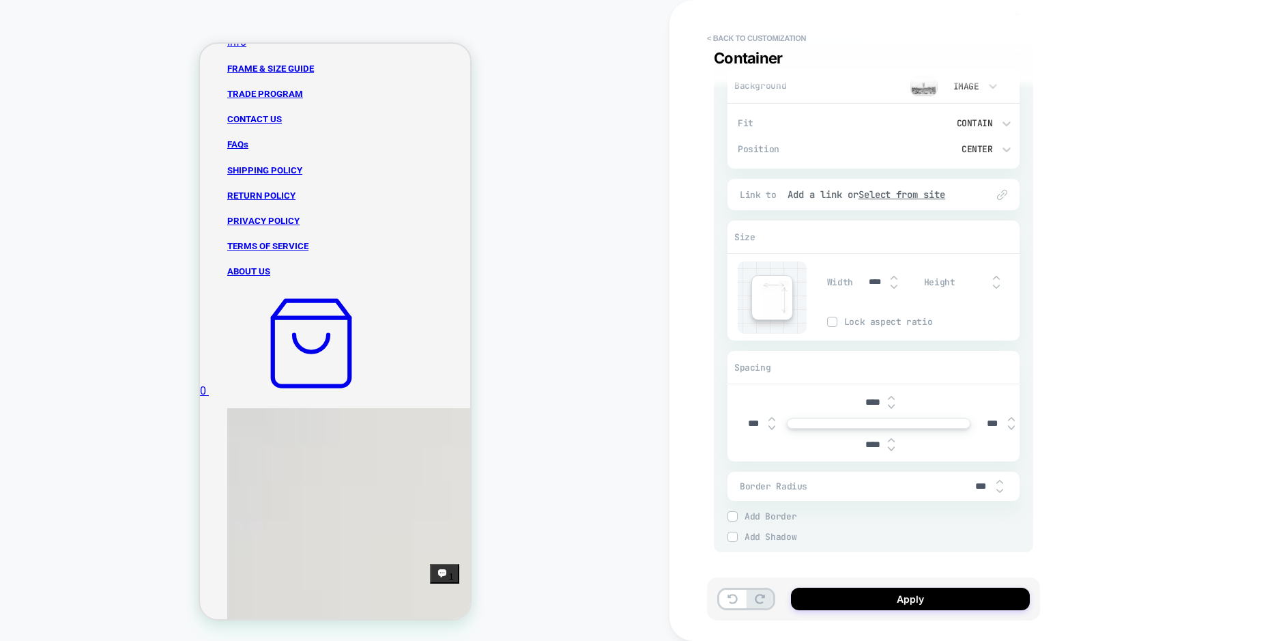
scroll to position [0, 0]
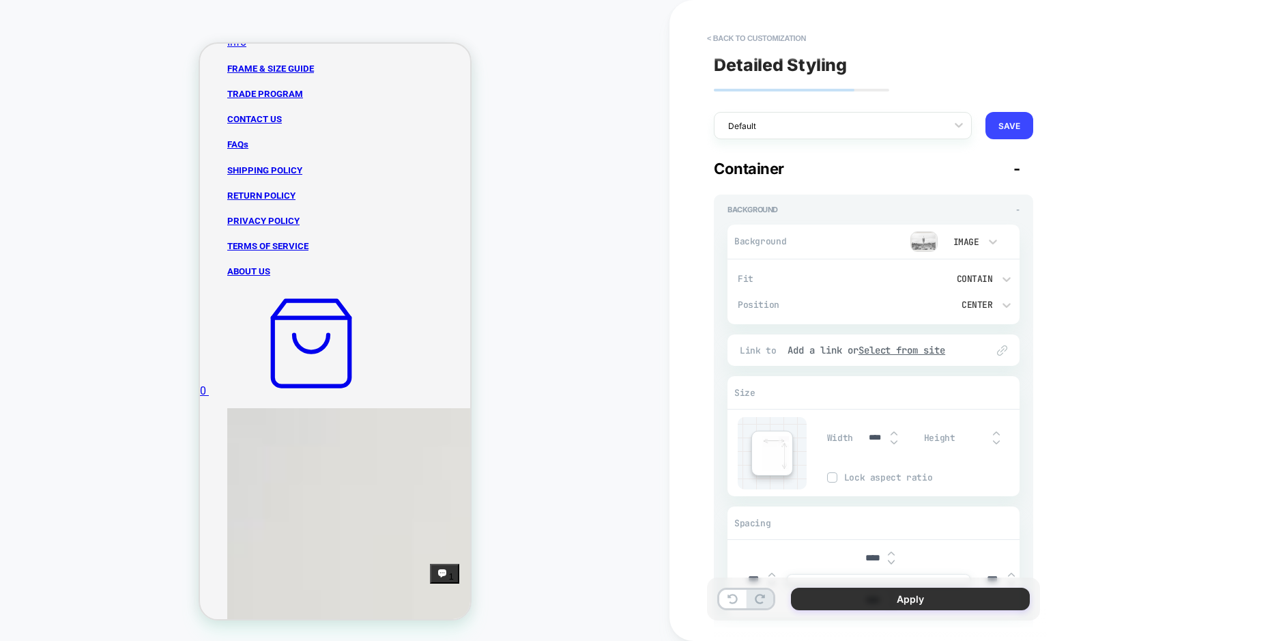
click at [913, 598] on button "Apply" at bounding box center [910, 598] width 239 height 23
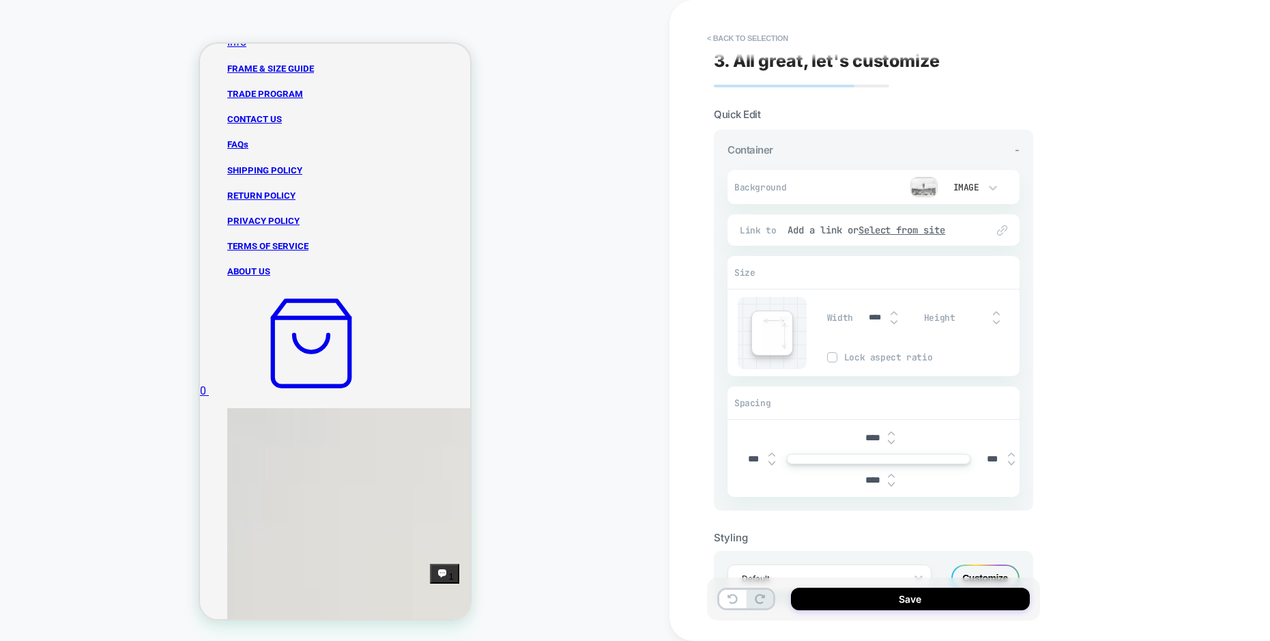
scroll to position [57, 0]
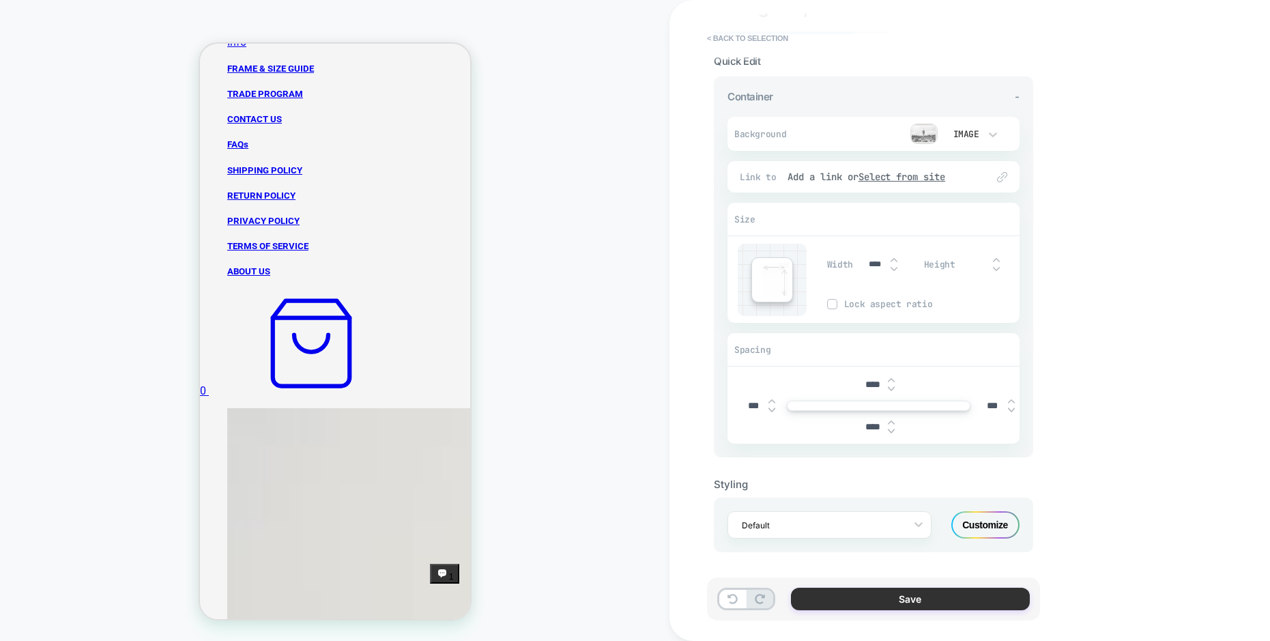
click at [942, 598] on button "Save" at bounding box center [910, 598] width 239 height 23
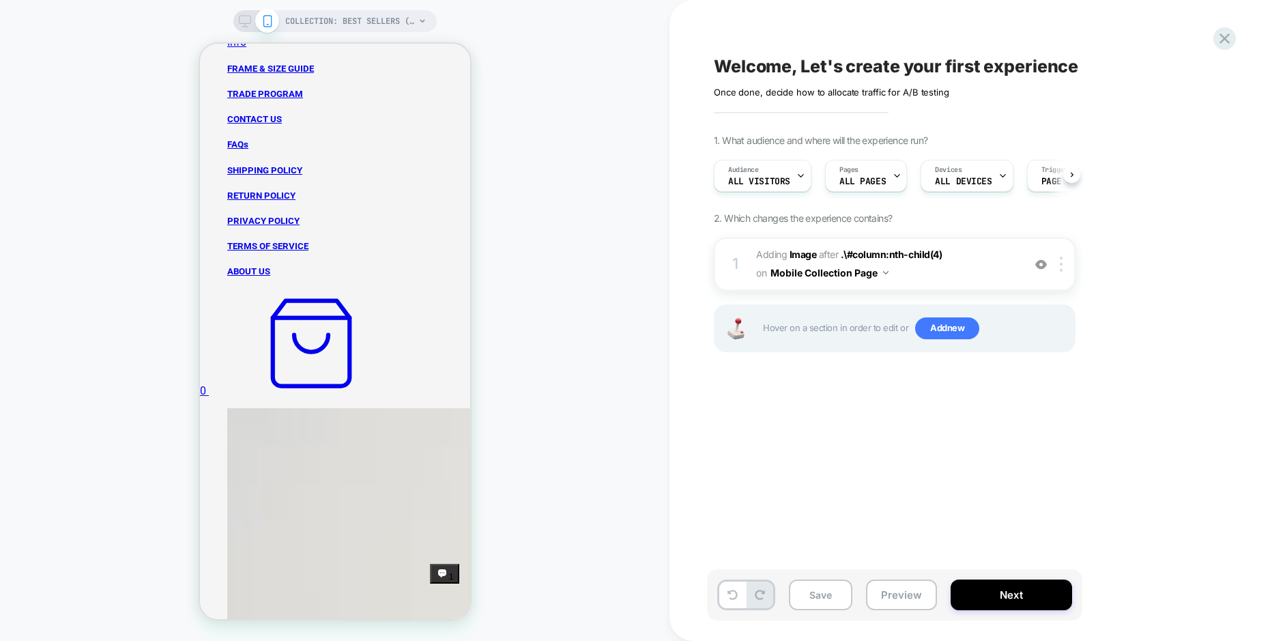
scroll to position [0, 1]
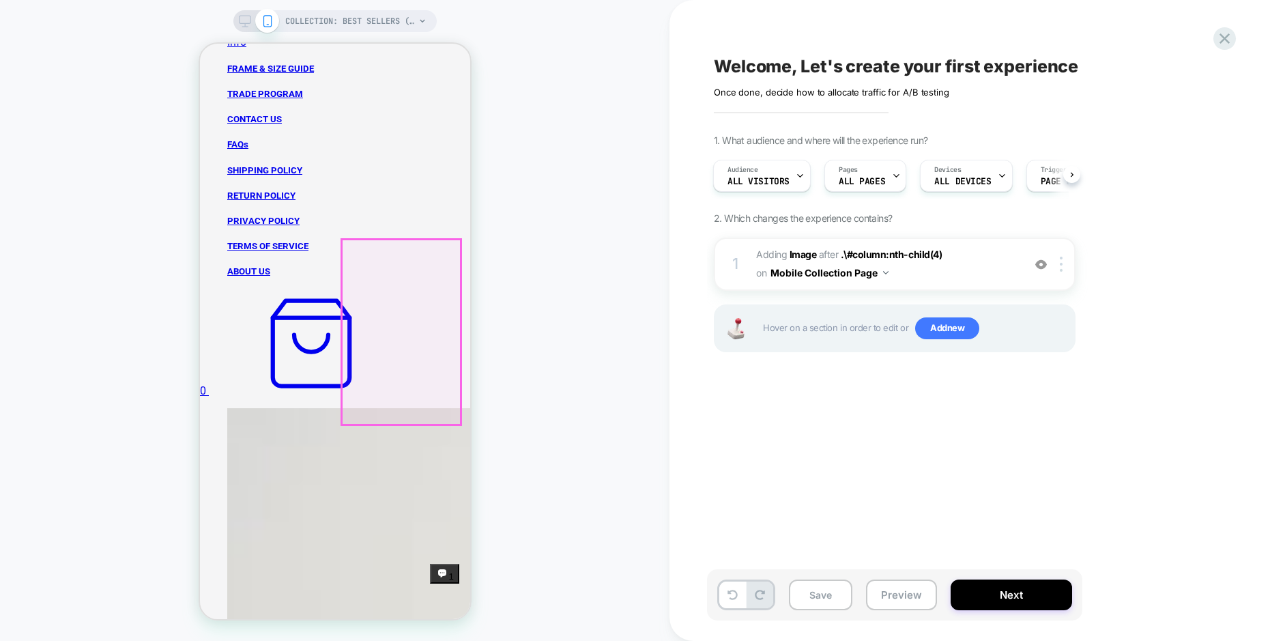
drag, startPoint x: 420, startPoint y: 273, endPoint x: 433, endPoint y: 345, distance: 73.6
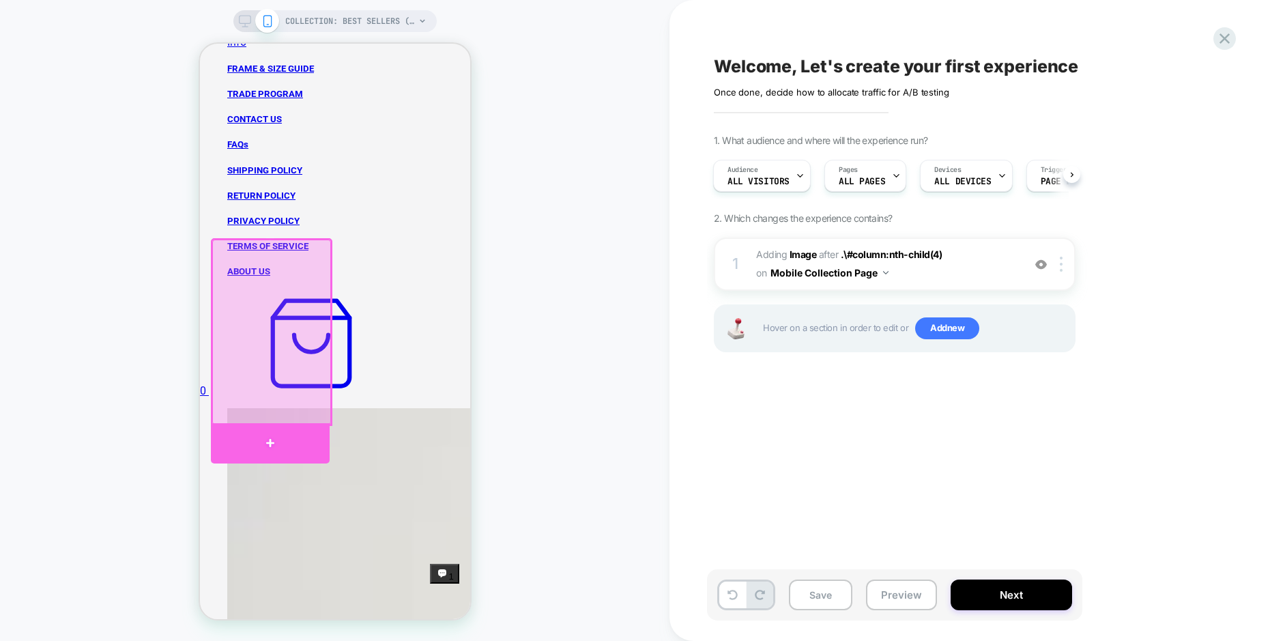
click at [274, 435] on div at bounding box center [269, 443] width 119 height 41
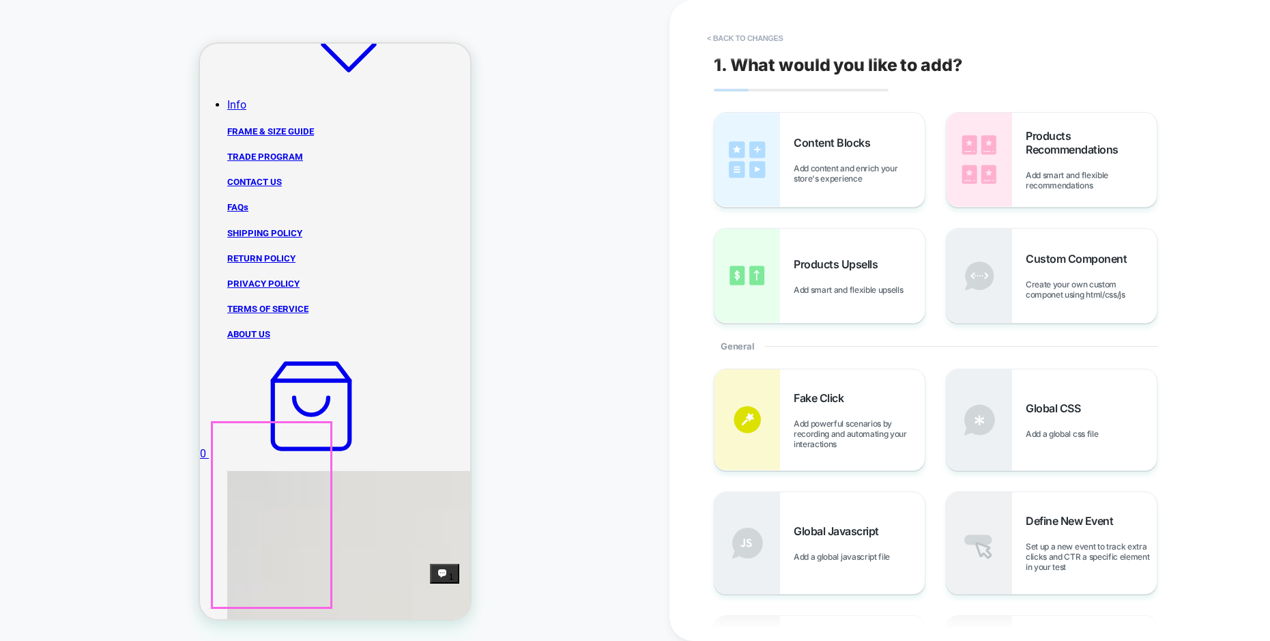
scroll to position [780, 0]
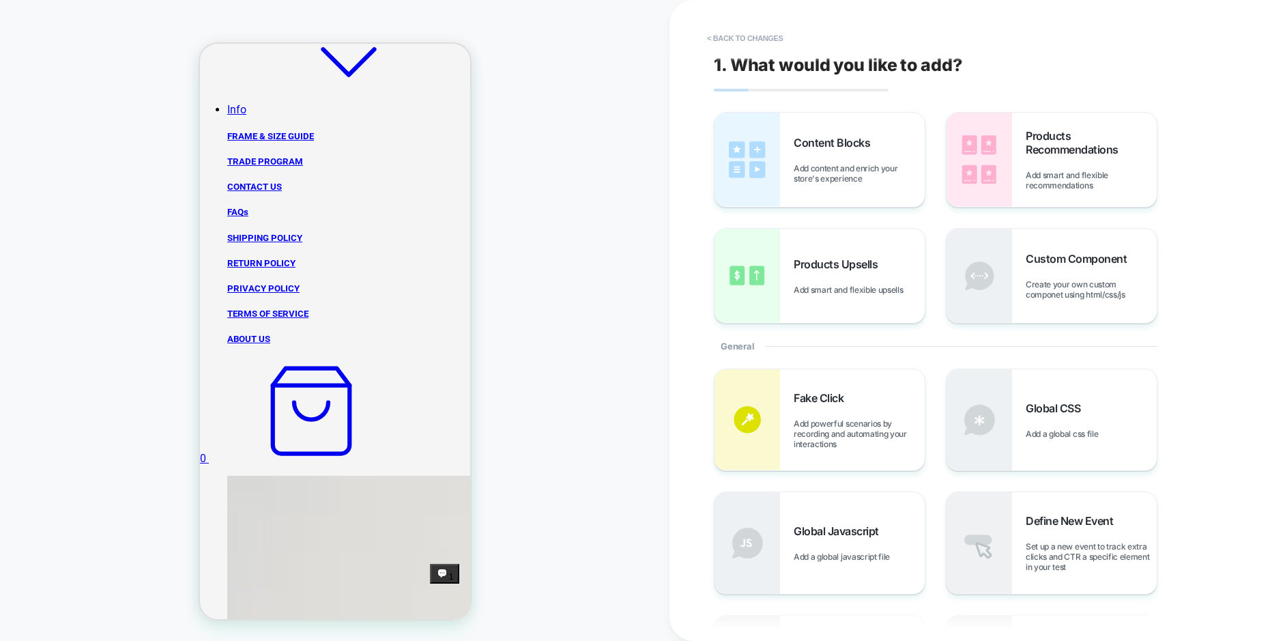
click at [828, 155] on div "Content Blocks Add content and enrich your store's experience" at bounding box center [859, 160] width 131 height 48
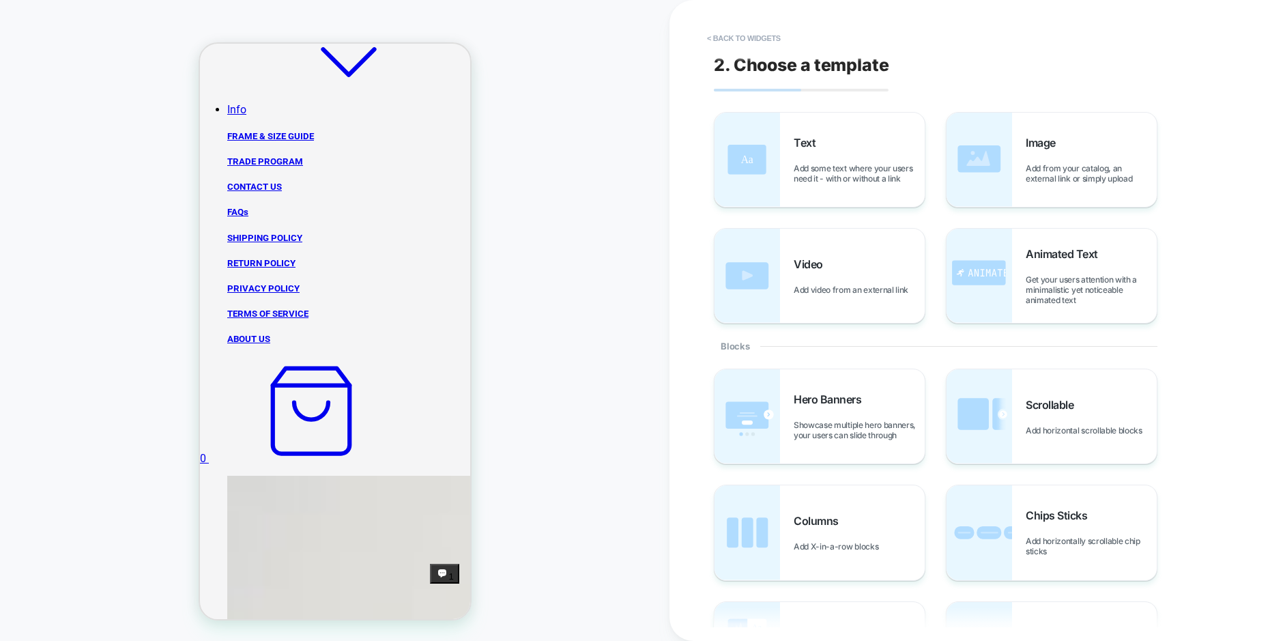
scroll to position [809, 0]
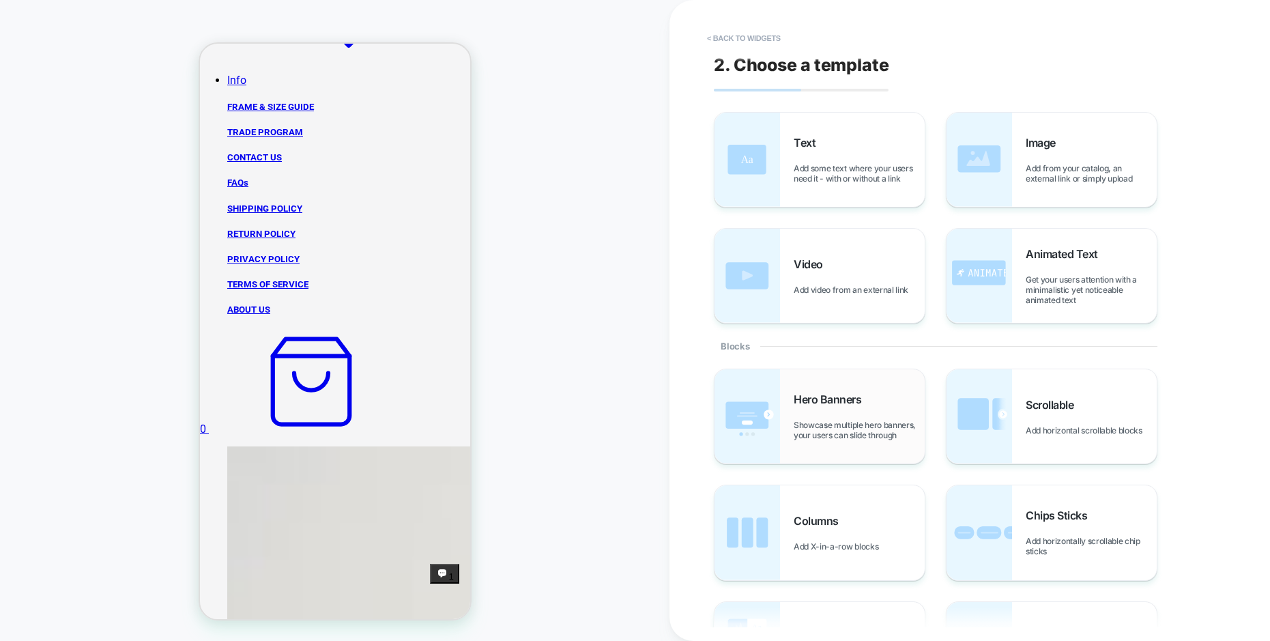
click at [769, 394] on img at bounding box center [747, 416] width 66 height 94
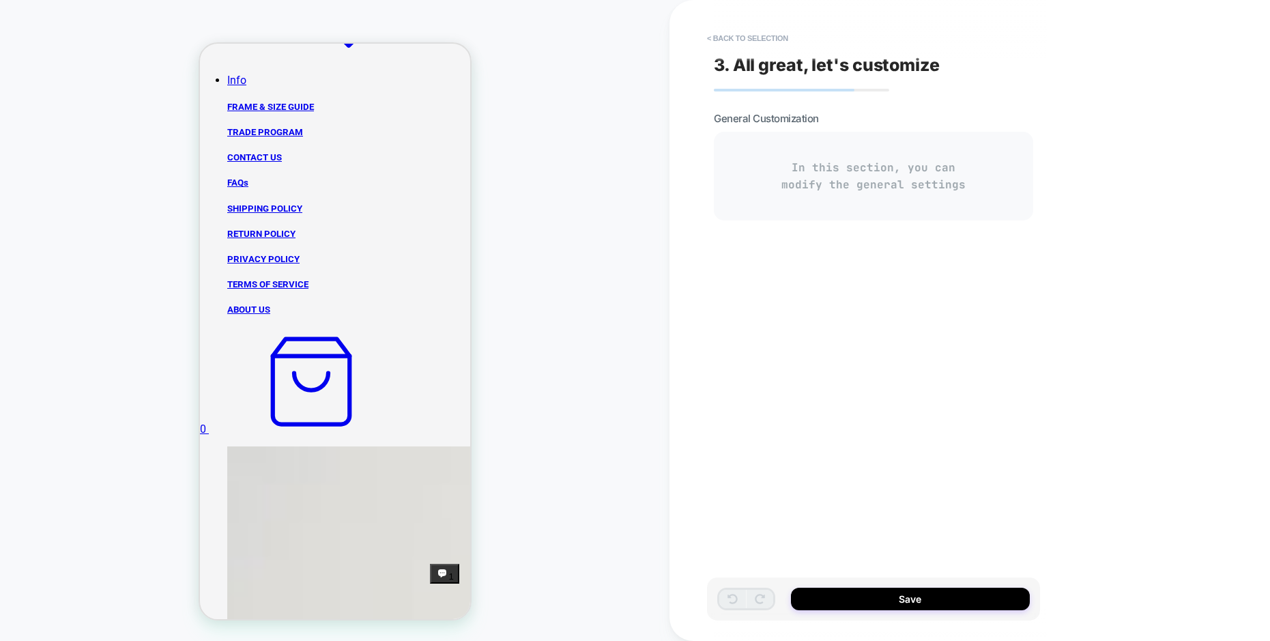
type textarea "*"
